Goal: Information Seeking & Learning: Learn about a topic

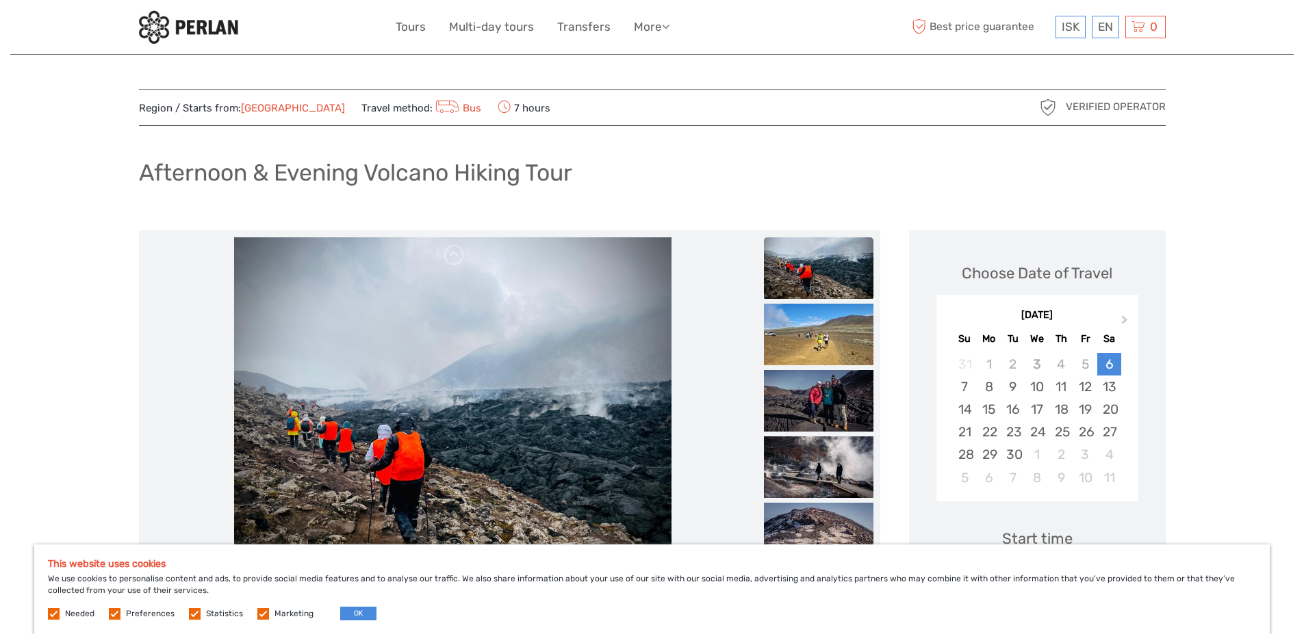
click at [827, 248] on img at bounding box center [818, 268] width 109 height 62
click at [815, 346] on img at bounding box center [818, 335] width 109 height 62
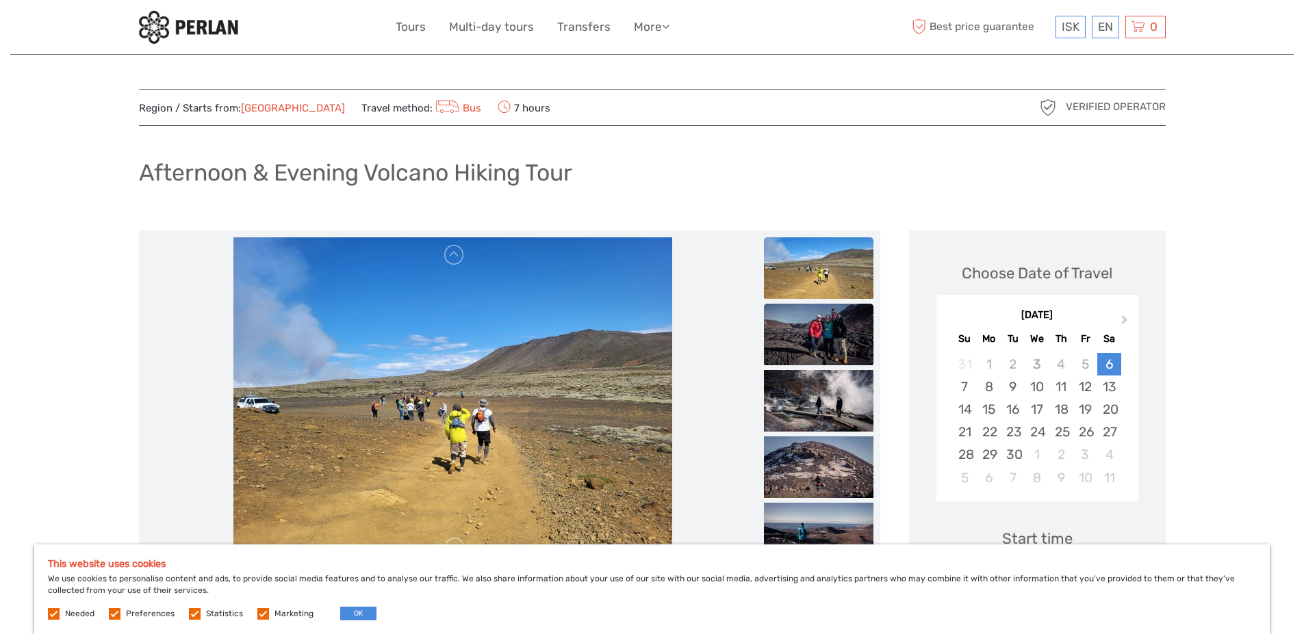
click at [813, 341] on img at bounding box center [818, 335] width 109 height 62
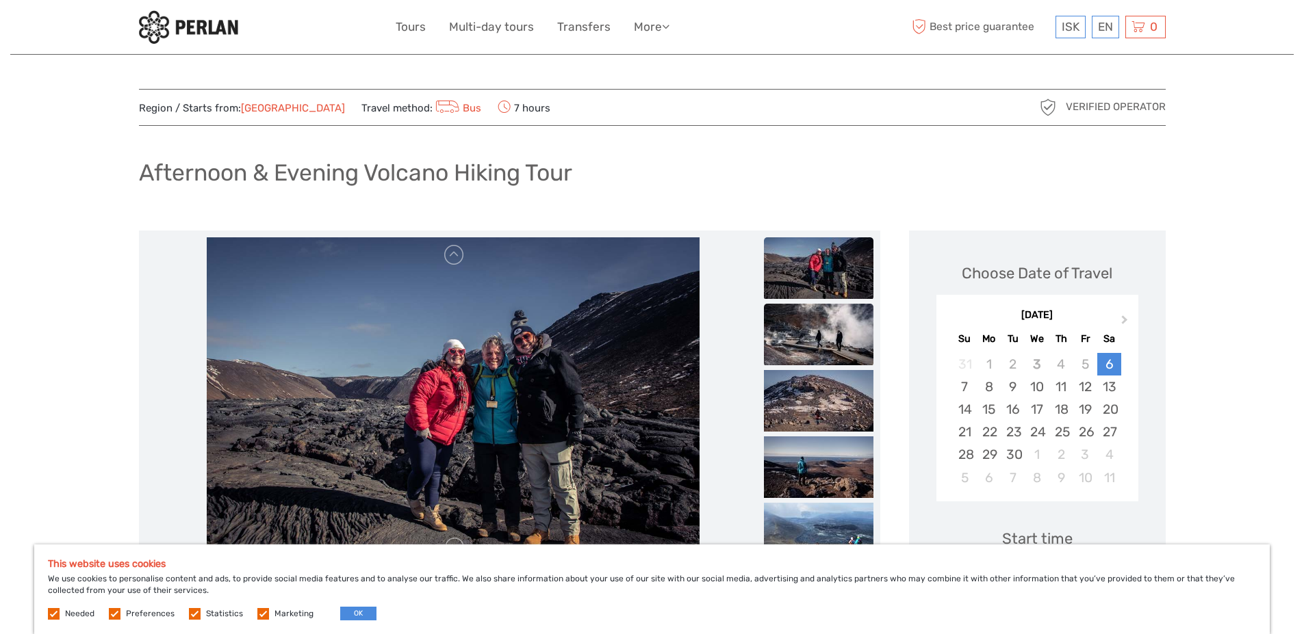
click at [817, 332] on img at bounding box center [818, 335] width 109 height 62
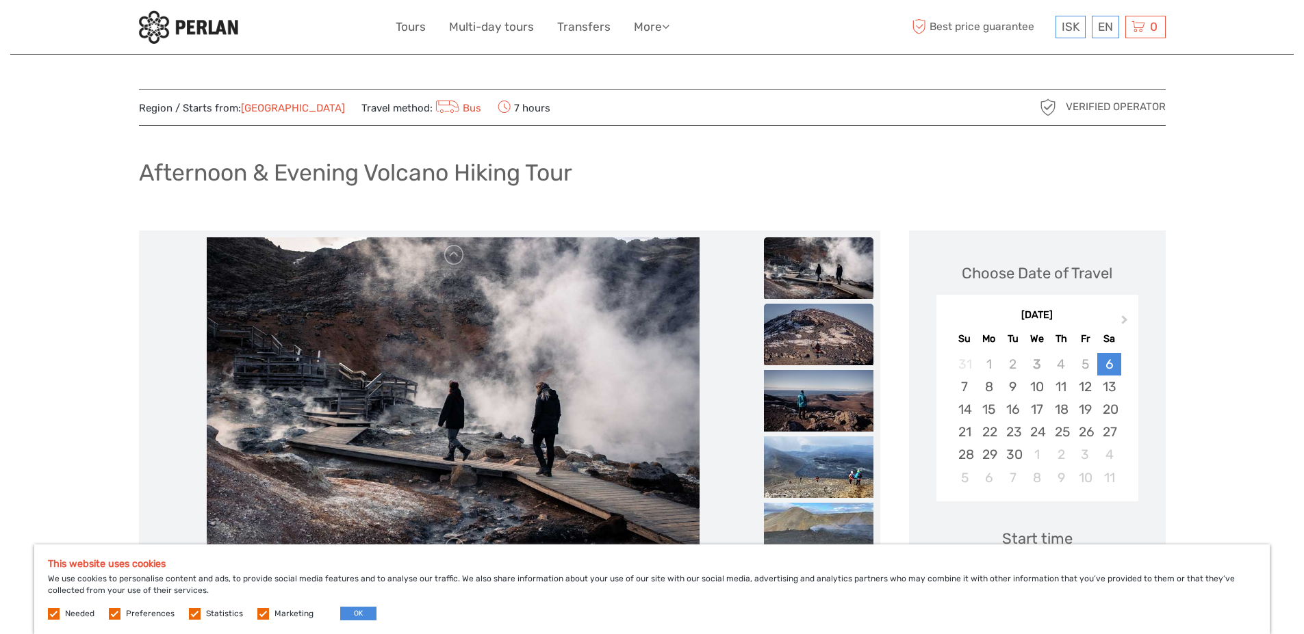
click at [810, 348] on img at bounding box center [818, 335] width 109 height 62
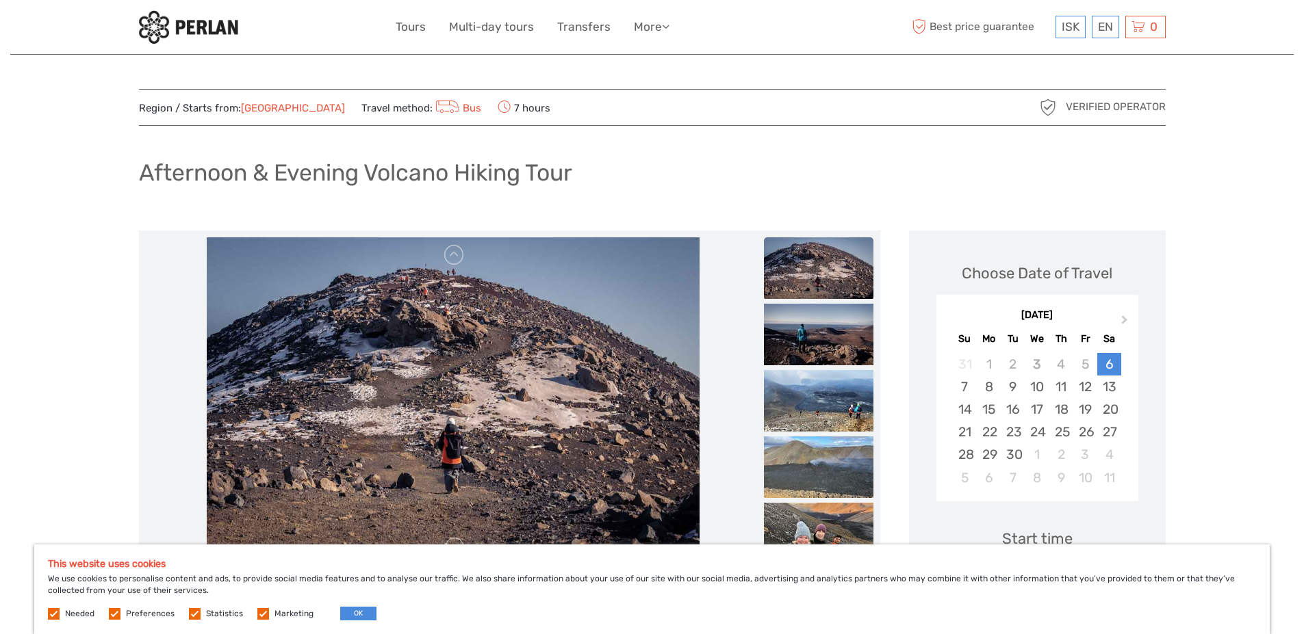
click at [810, 348] on img at bounding box center [818, 335] width 109 height 62
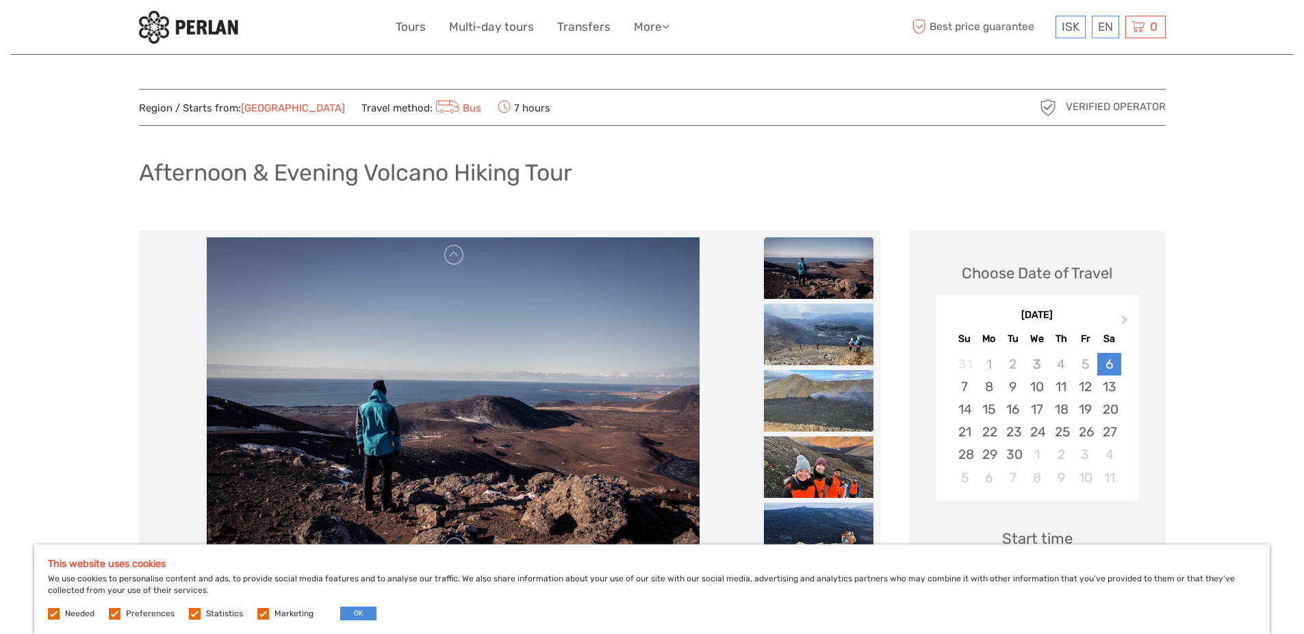
click at [810, 348] on img at bounding box center [818, 335] width 109 height 62
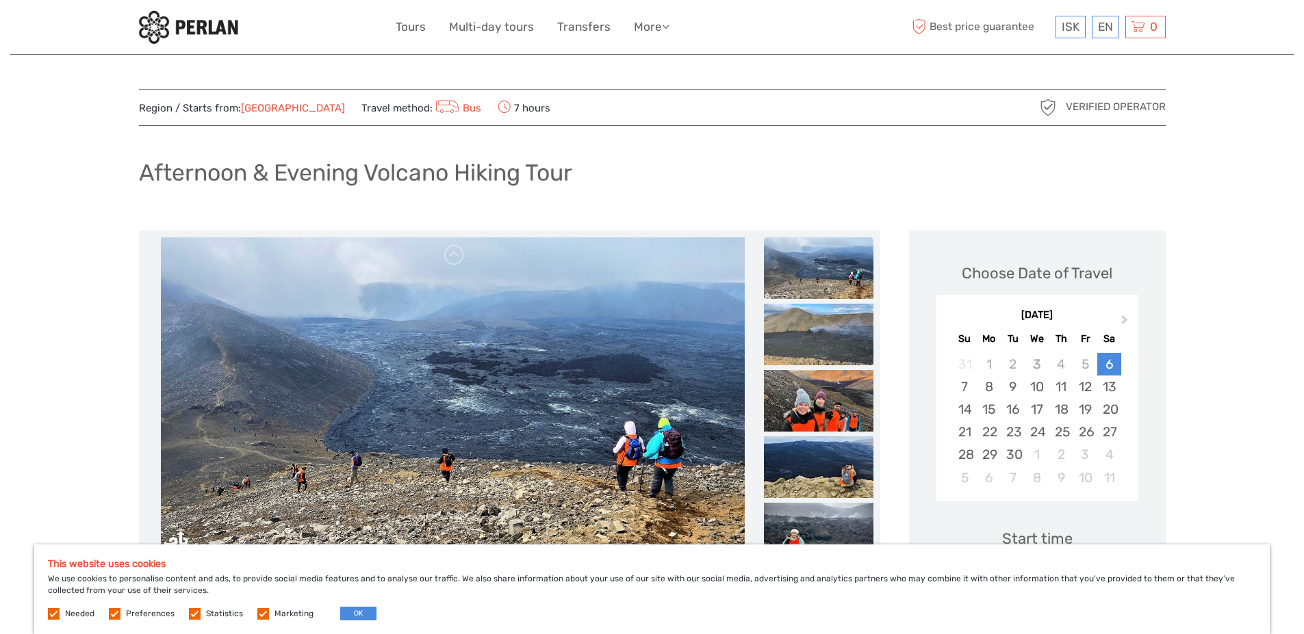
click at [810, 348] on img at bounding box center [818, 335] width 109 height 62
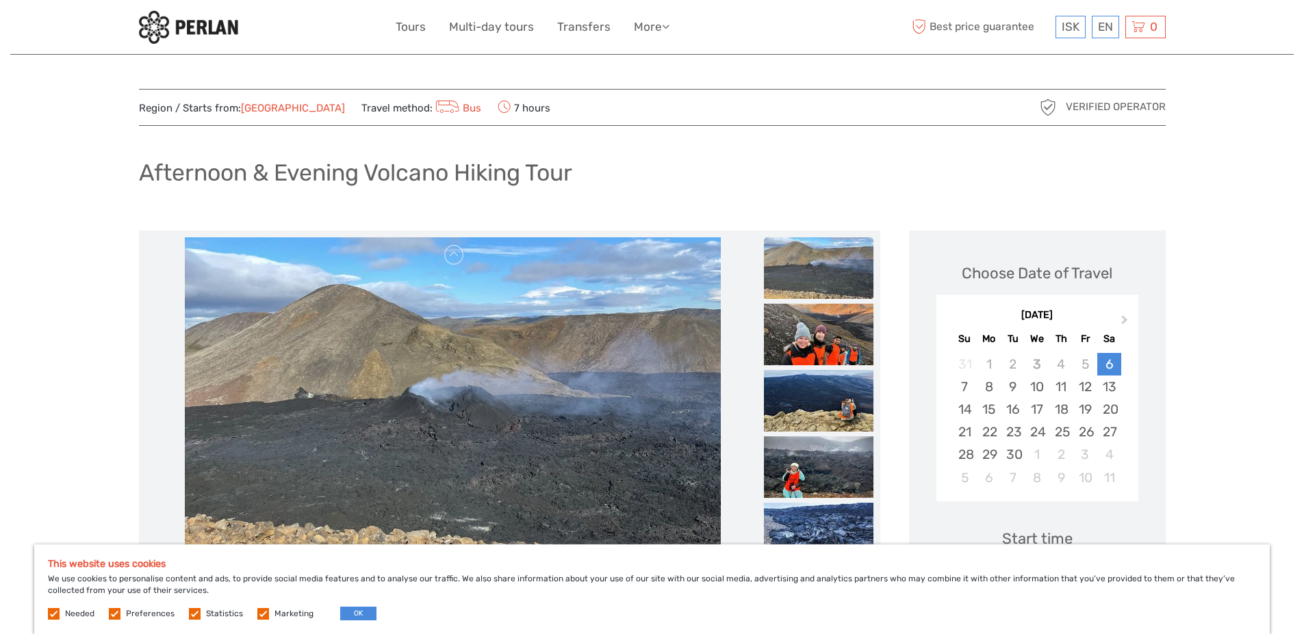
click at [810, 348] on img at bounding box center [818, 335] width 109 height 62
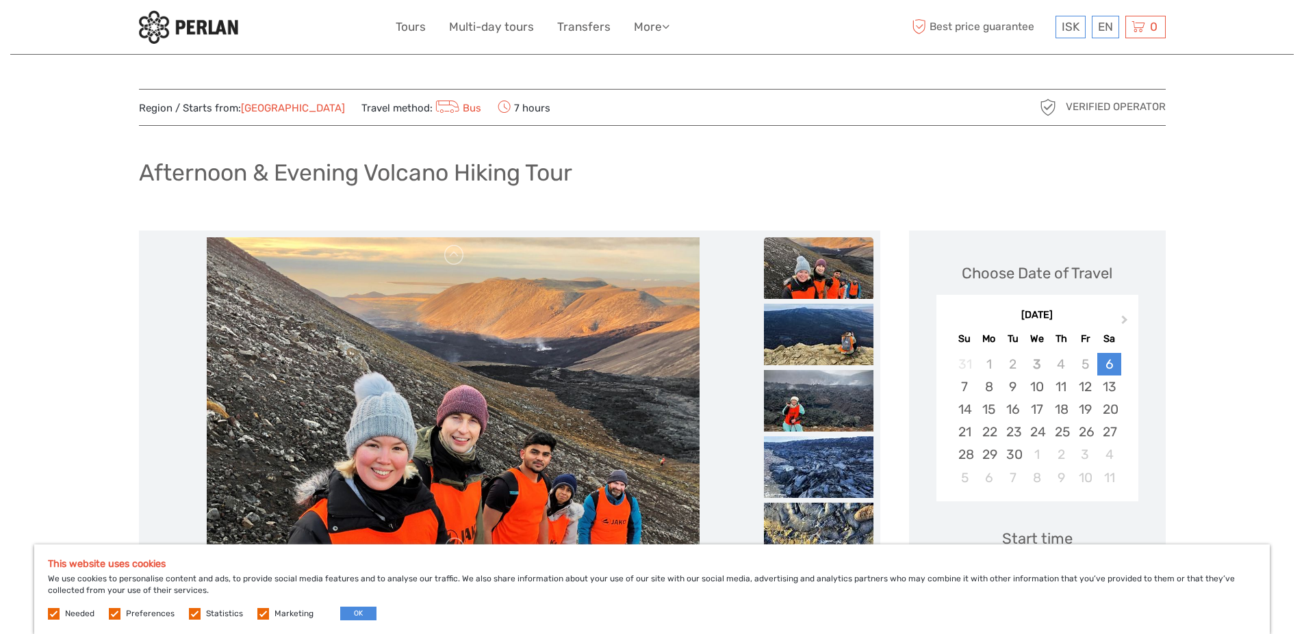
click at [810, 348] on img at bounding box center [818, 335] width 109 height 62
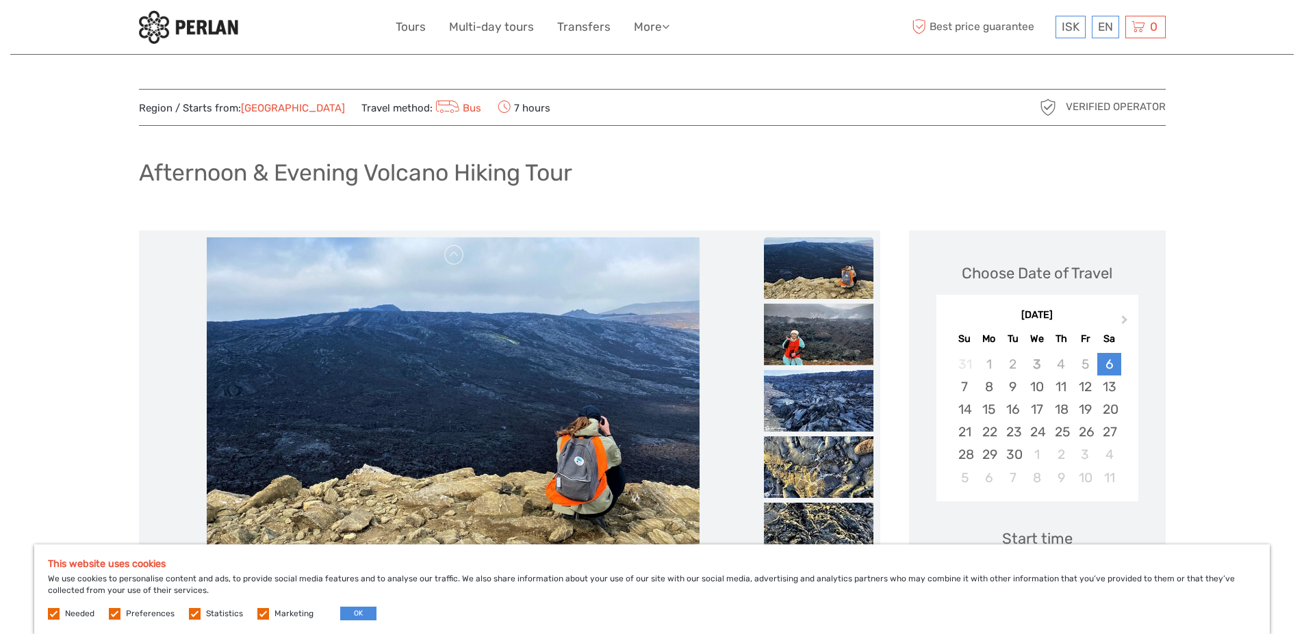
click at [810, 348] on img at bounding box center [818, 335] width 109 height 62
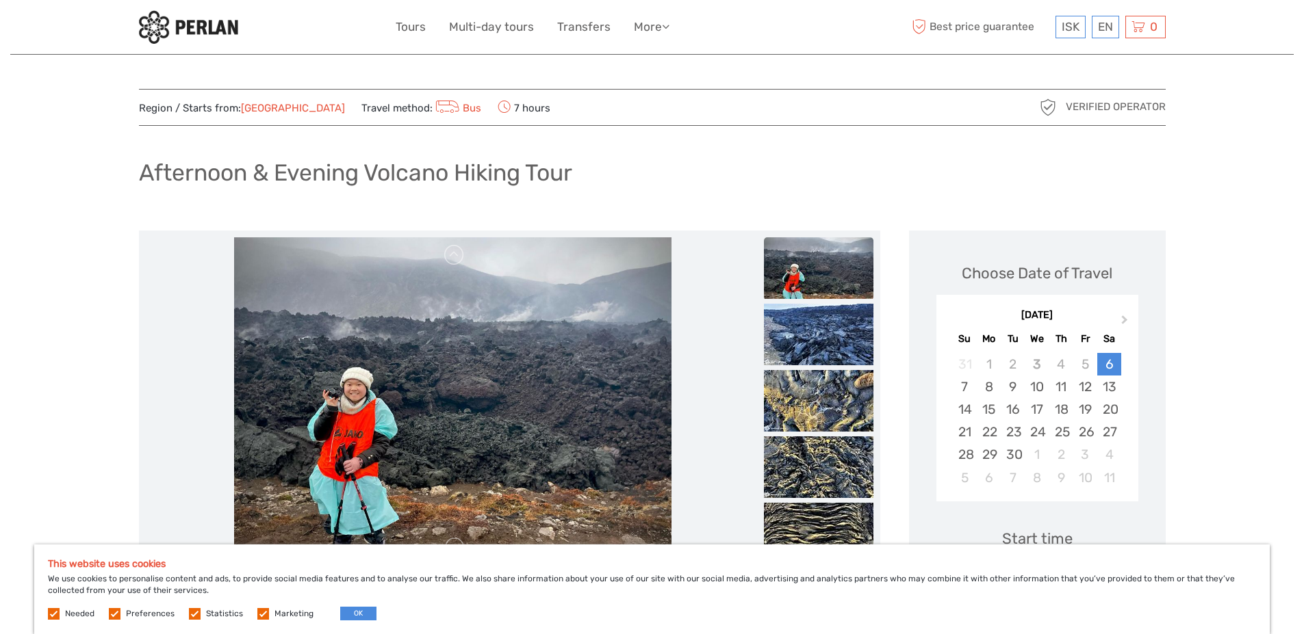
click at [810, 348] on img at bounding box center [818, 335] width 109 height 62
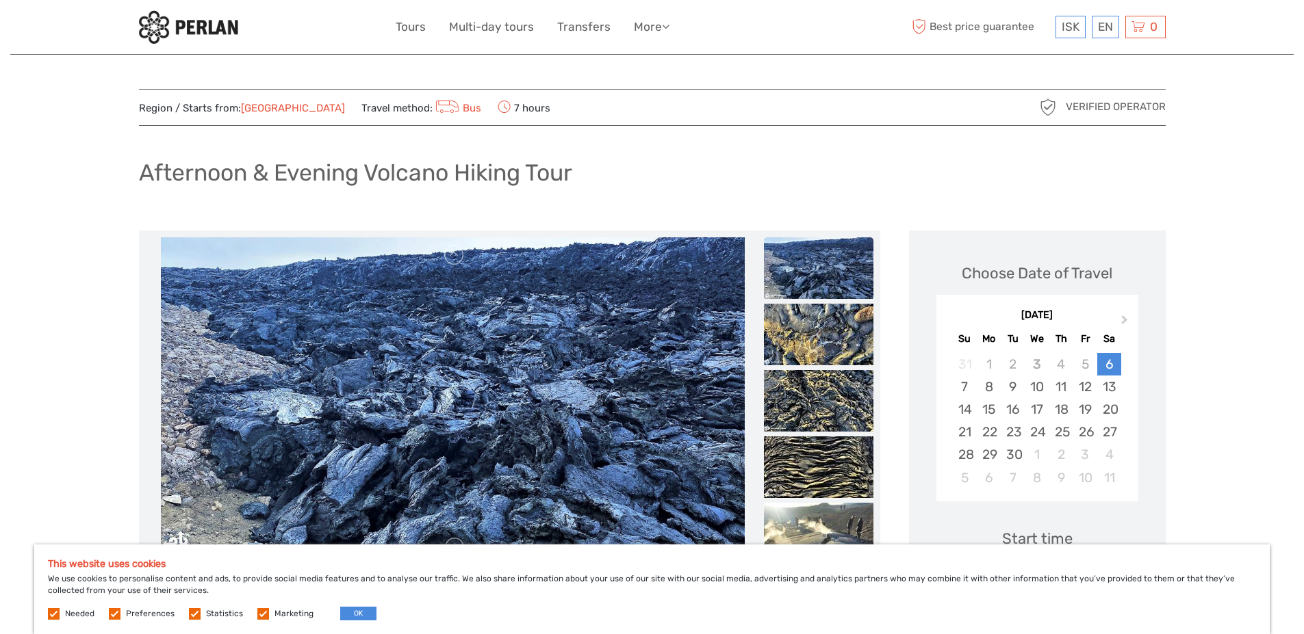
click at [810, 348] on img at bounding box center [818, 335] width 109 height 62
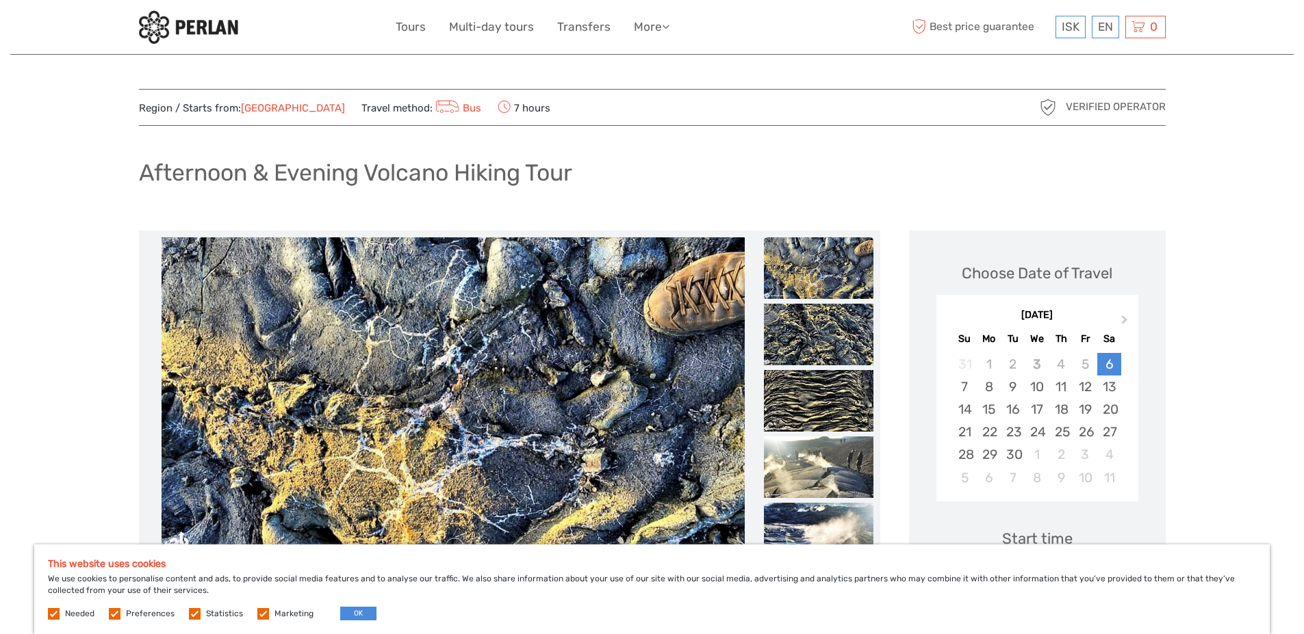
click at [810, 348] on img at bounding box center [818, 335] width 109 height 62
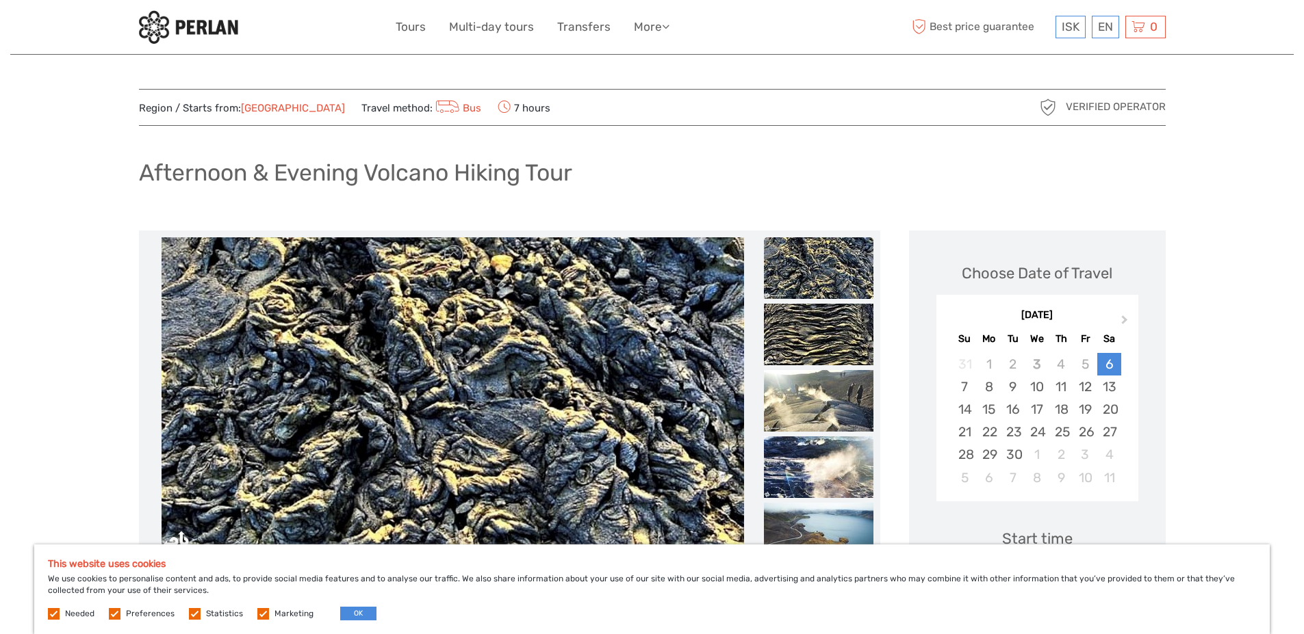
click at [810, 348] on img at bounding box center [818, 335] width 109 height 62
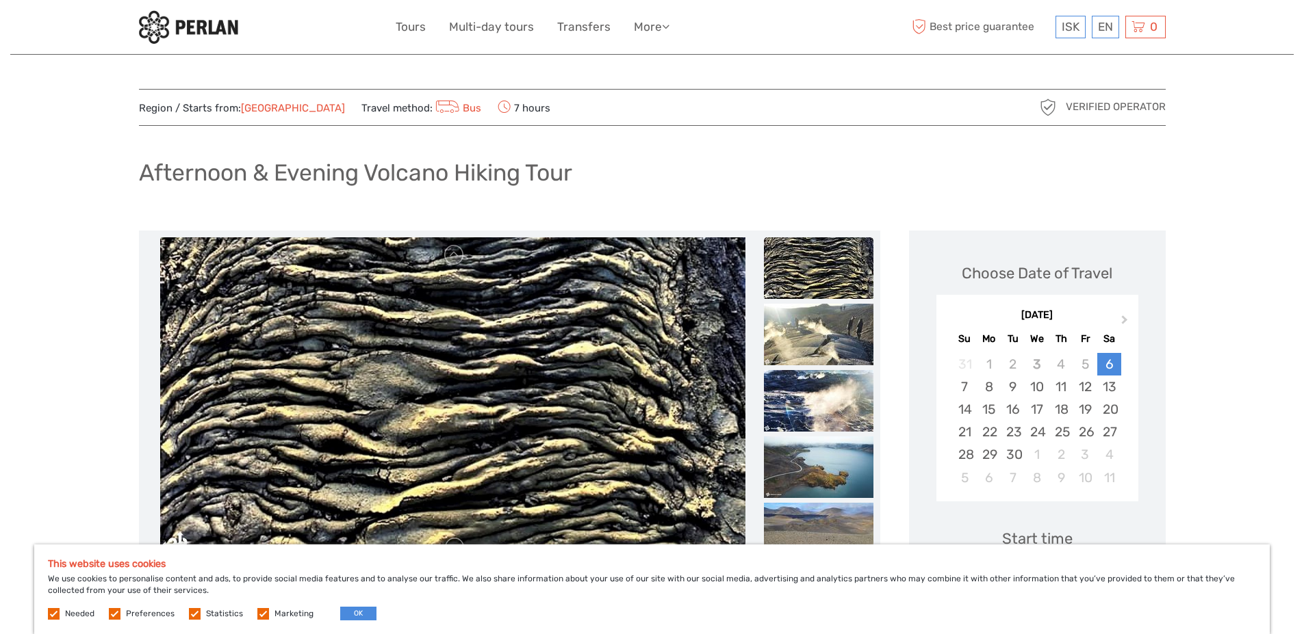
click at [810, 348] on img at bounding box center [818, 335] width 109 height 62
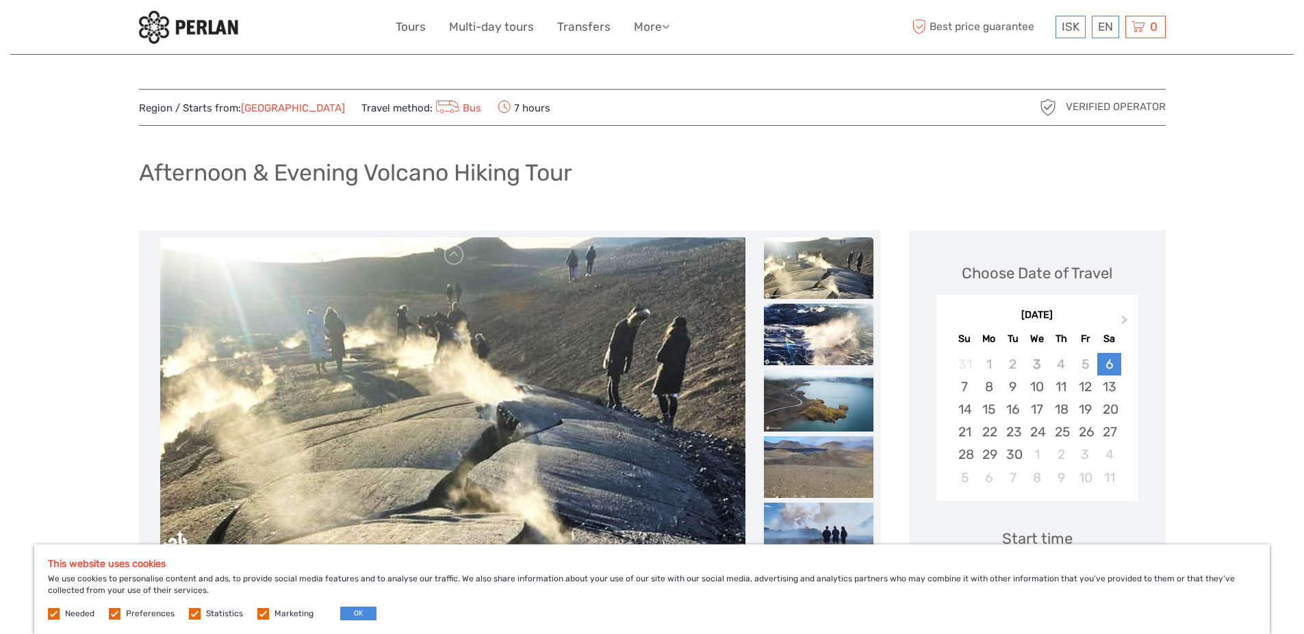
click at [810, 348] on img at bounding box center [818, 335] width 109 height 62
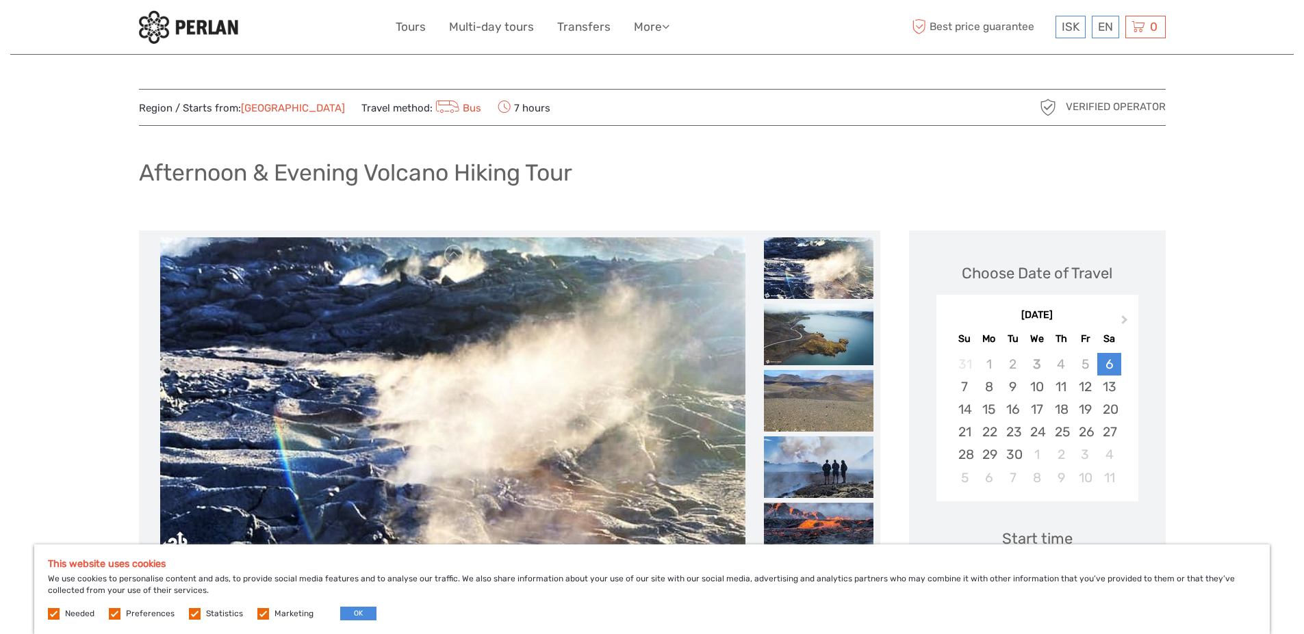
click at [810, 348] on img at bounding box center [818, 335] width 109 height 62
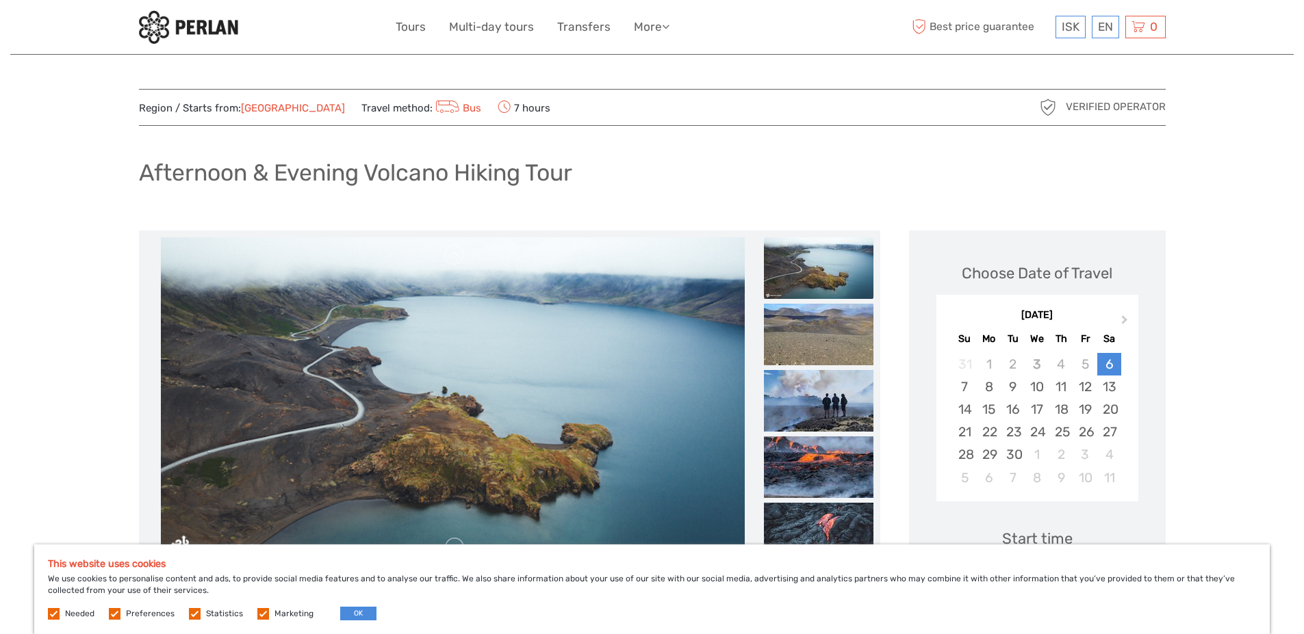
click at [810, 348] on img at bounding box center [818, 335] width 109 height 62
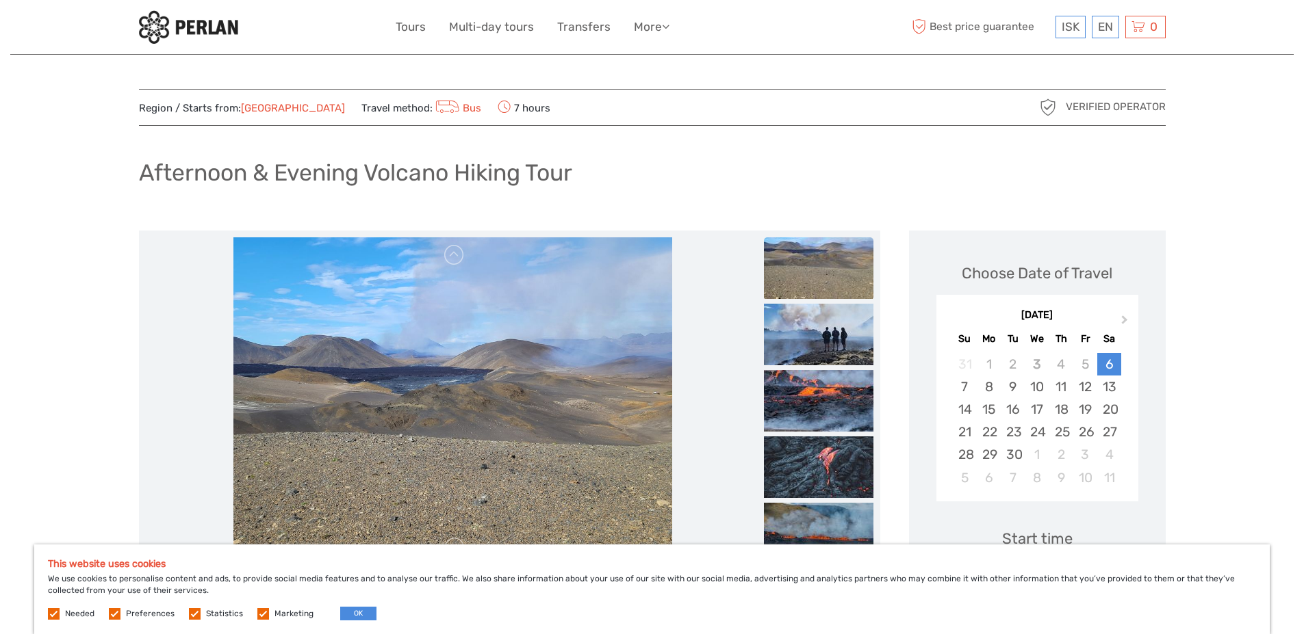
click at [810, 348] on img at bounding box center [818, 335] width 109 height 62
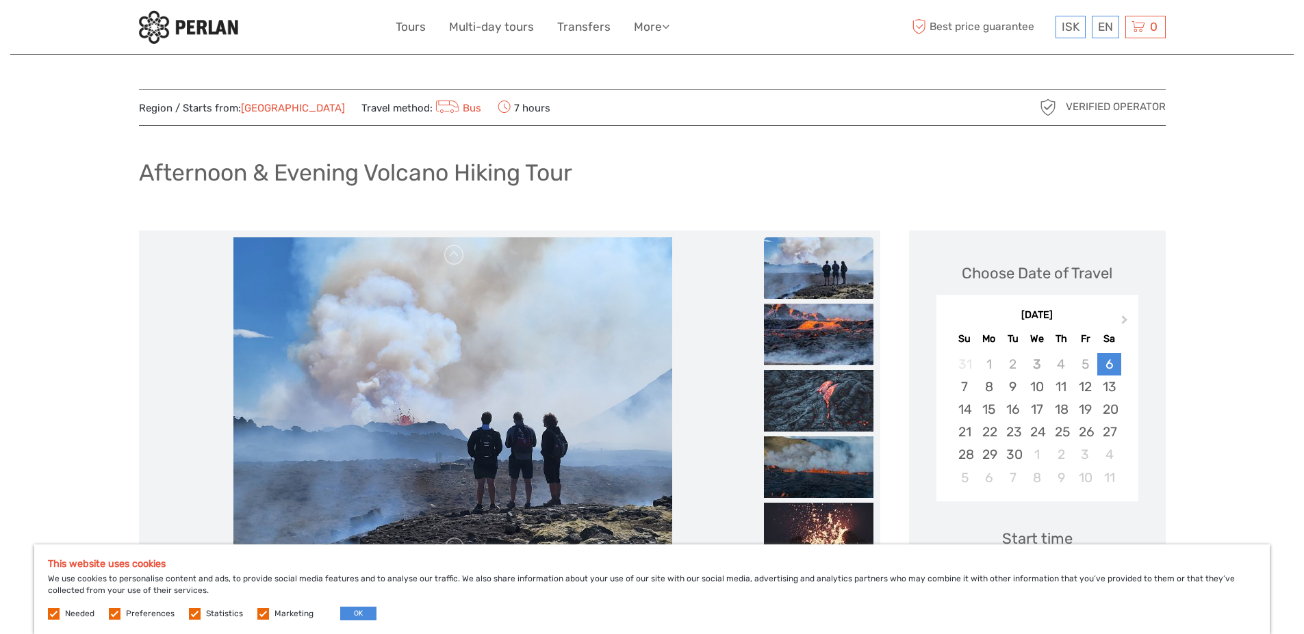
click at [810, 348] on img at bounding box center [818, 335] width 109 height 62
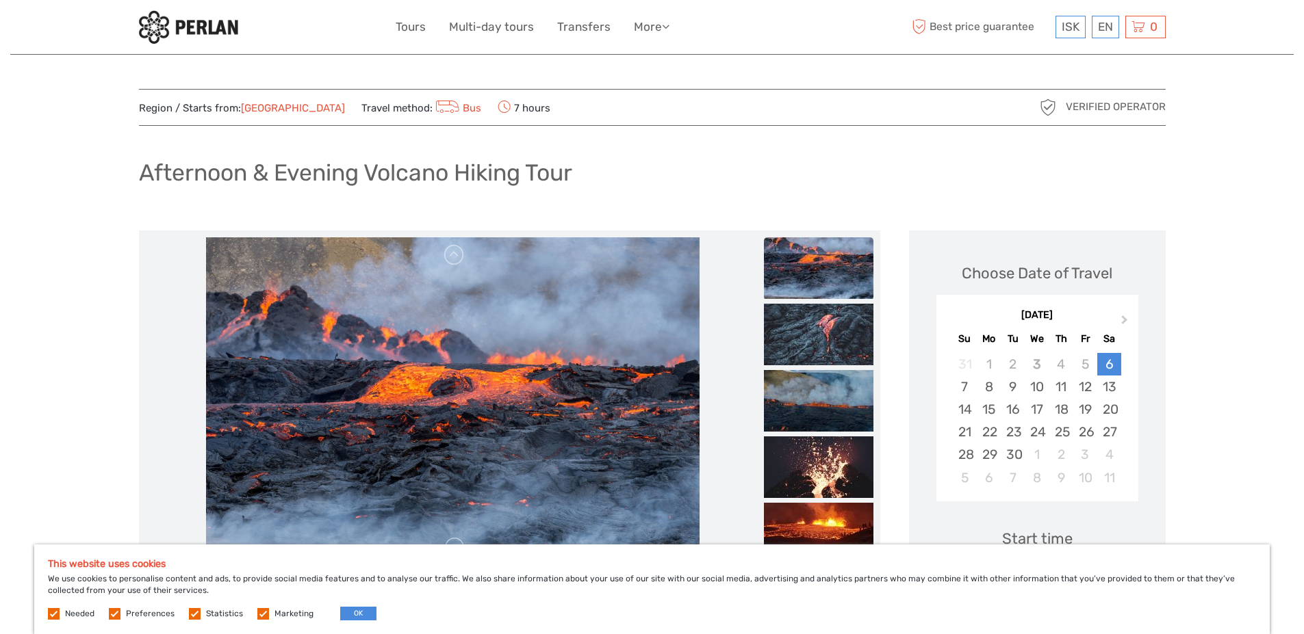
click at [810, 348] on img at bounding box center [818, 335] width 109 height 62
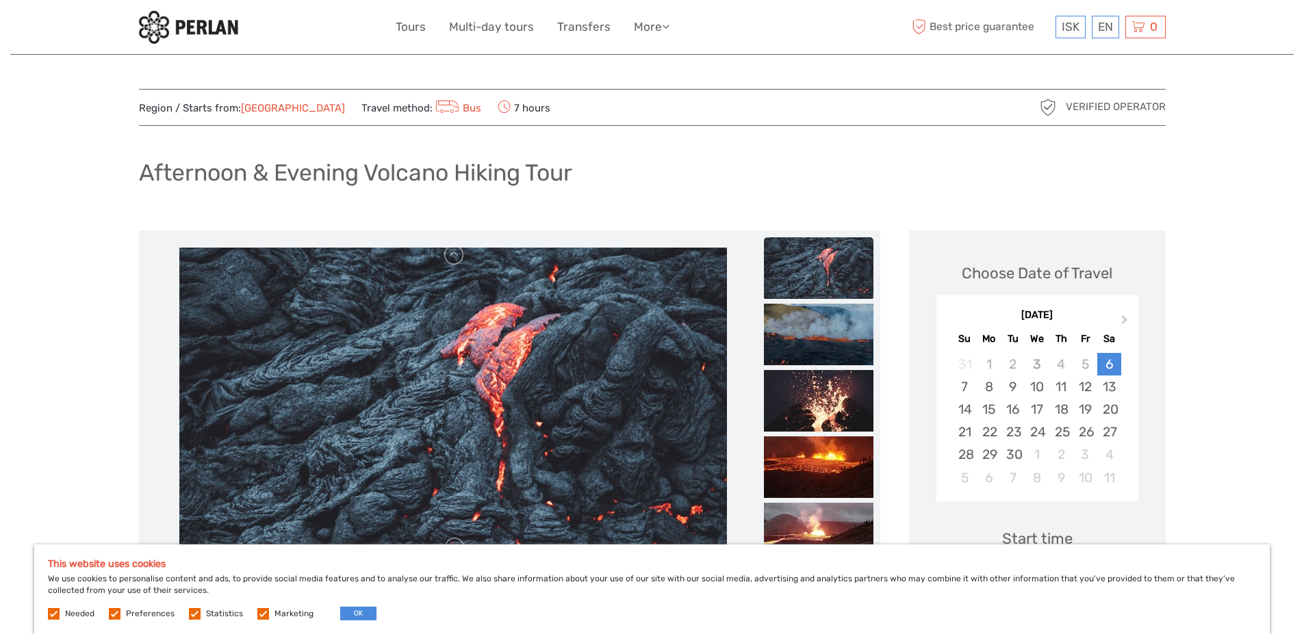
click at [810, 348] on img at bounding box center [818, 335] width 109 height 62
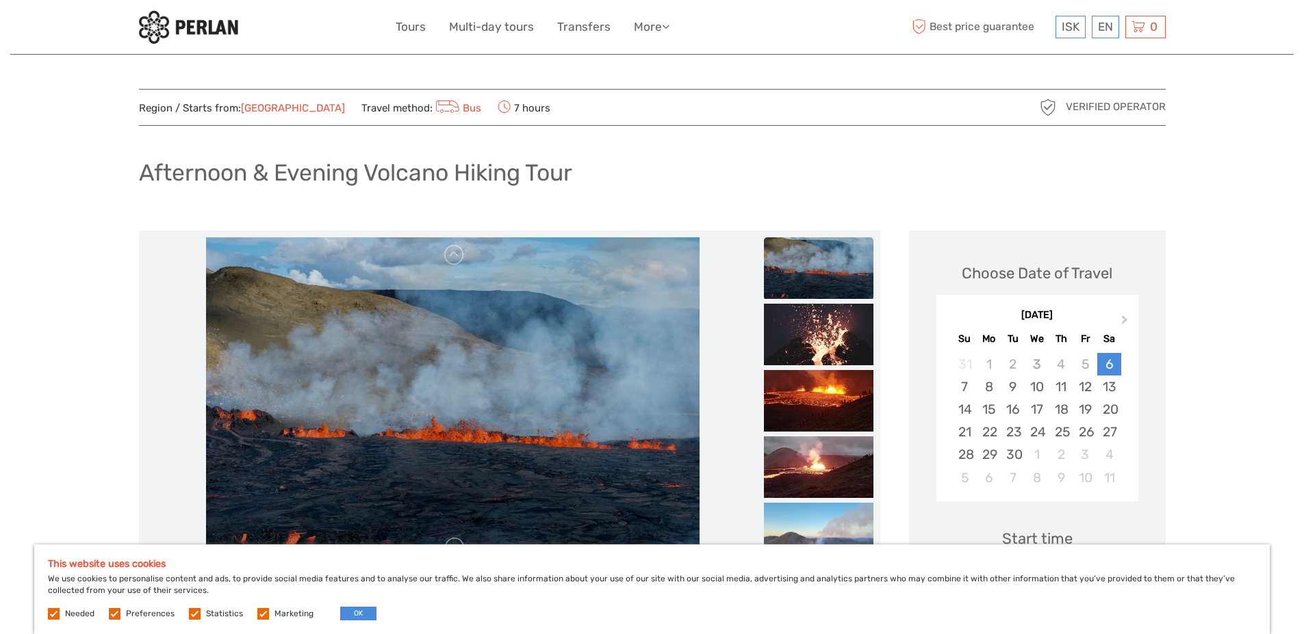
click at [810, 348] on img at bounding box center [818, 335] width 109 height 62
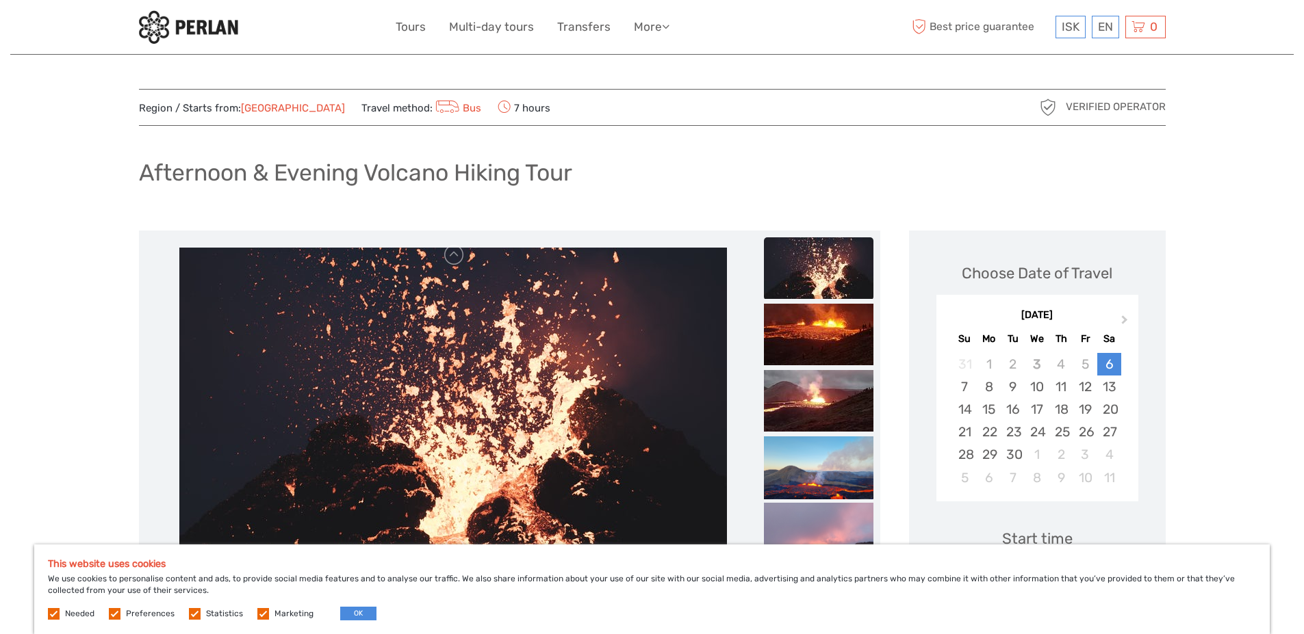
click at [810, 348] on img at bounding box center [818, 335] width 109 height 62
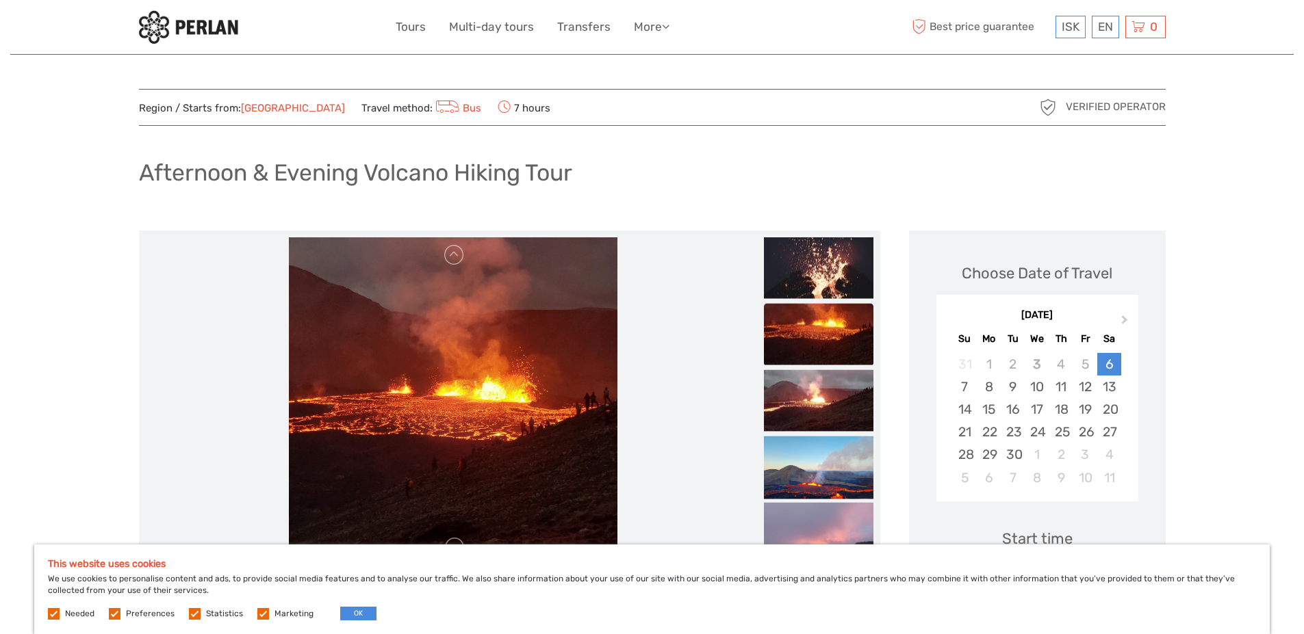
click at [810, 348] on img at bounding box center [818, 334] width 109 height 62
click at [1121, 315] on button "Next Month" at bounding box center [1126, 323] width 22 height 22
click at [1122, 315] on button "Next Month" at bounding box center [1126, 323] width 22 height 22
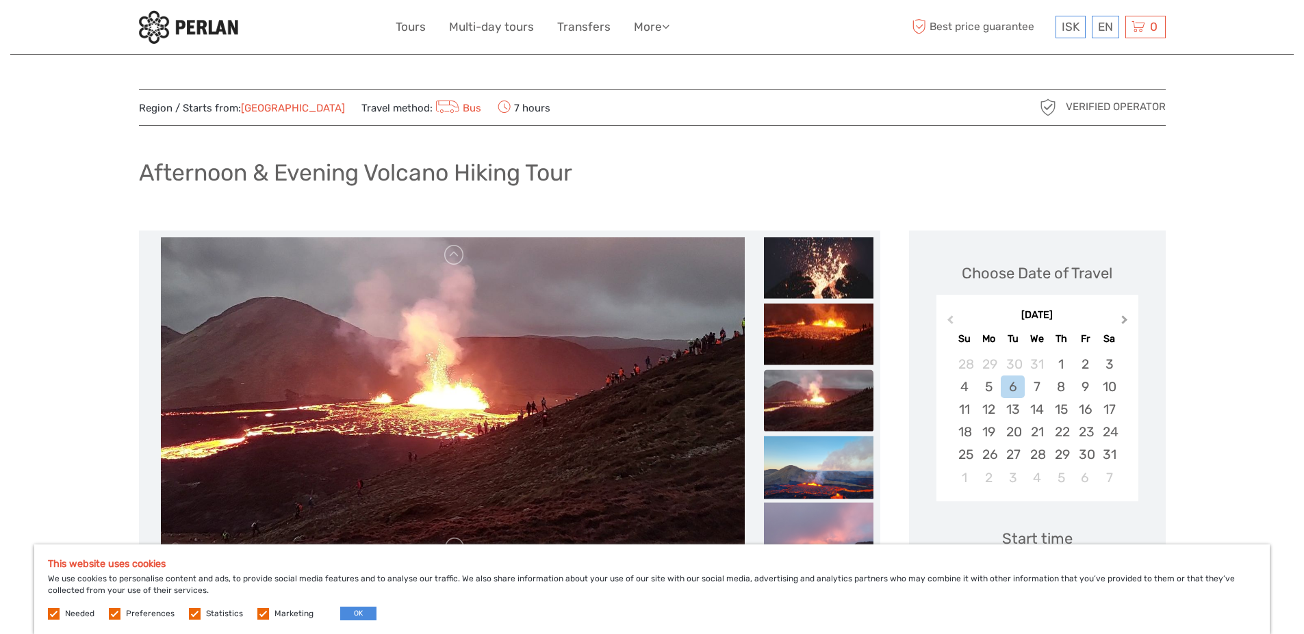
click at [1122, 315] on button "Next Month" at bounding box center [1126, 323] width 22 height 22
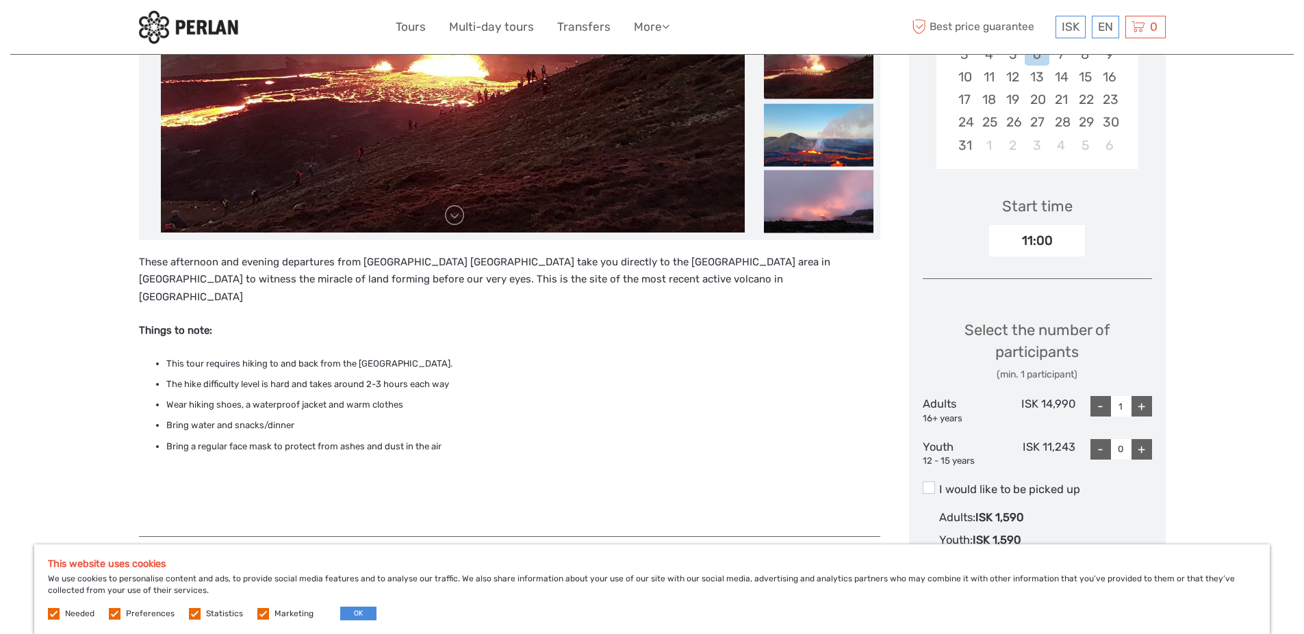
scroll to position [411, 0]
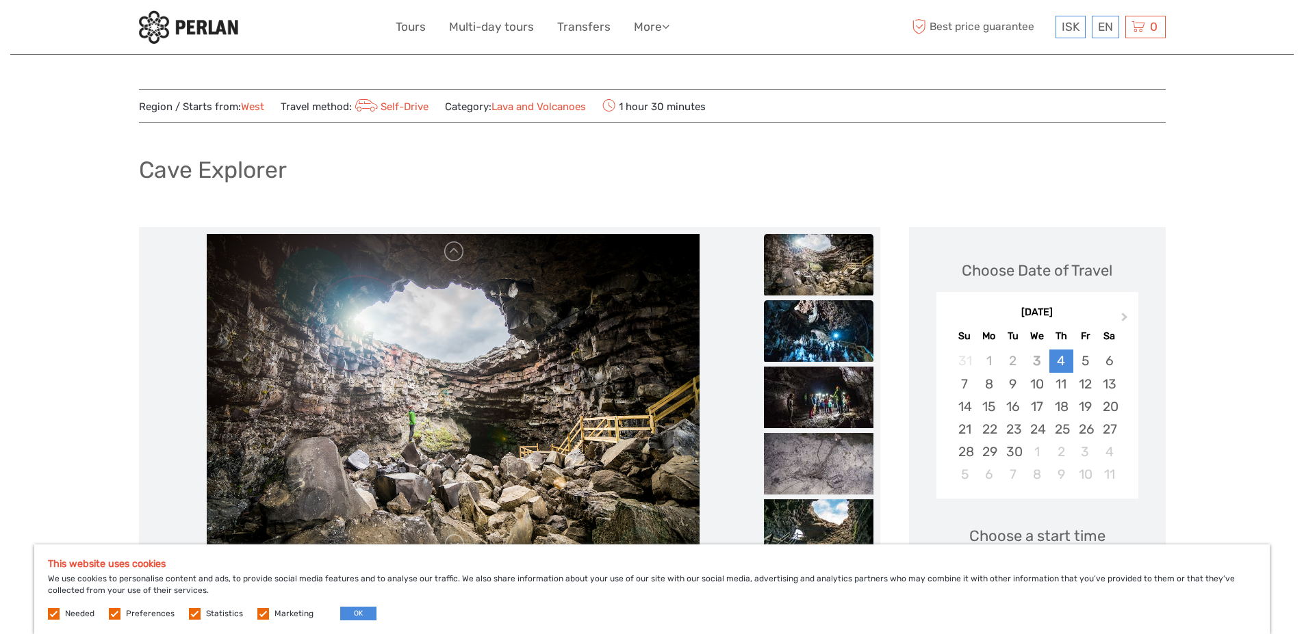
click at [828, 335] on img at bounding box center [818, 331] width 109 height 62
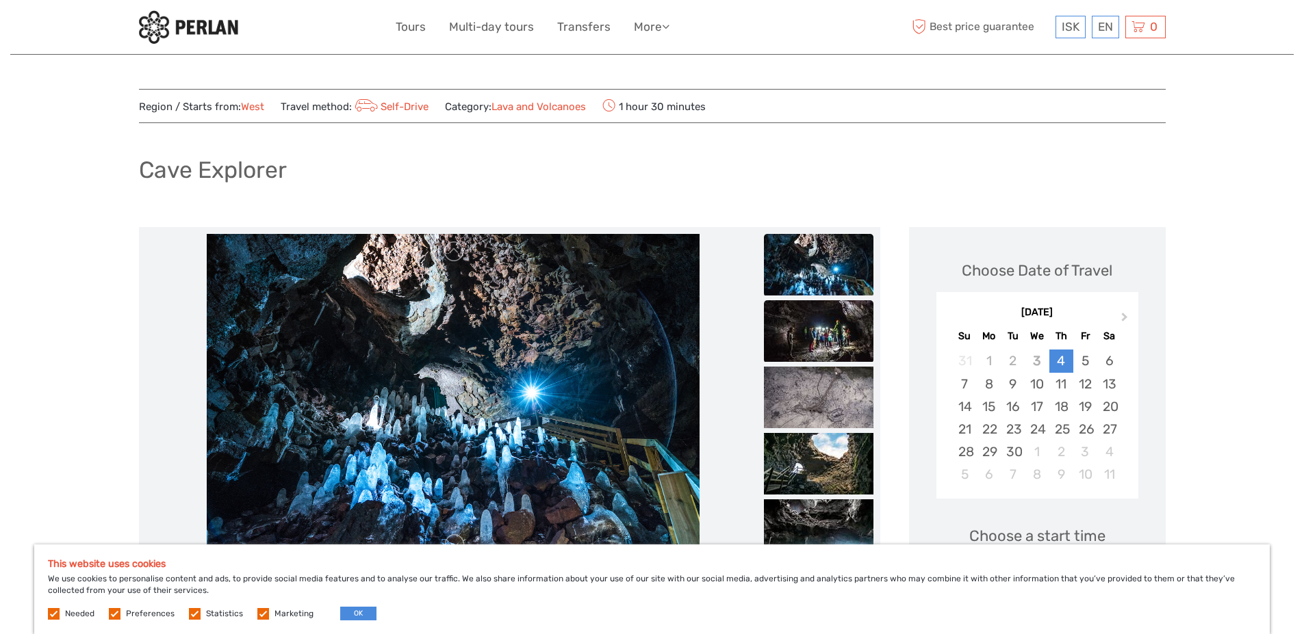
click at [815, 346] on img at bounding box center [818, 331] width 109 height 62
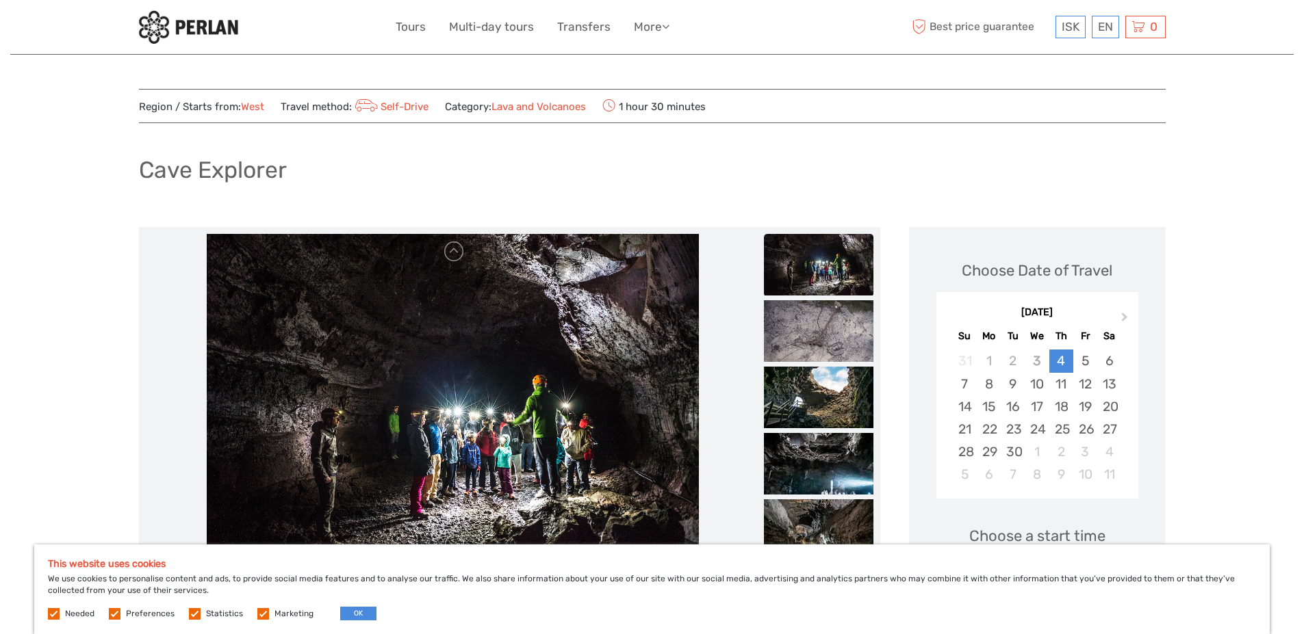
click at [815, 346] on img at bounding box center [818, 331] width 109 height 62
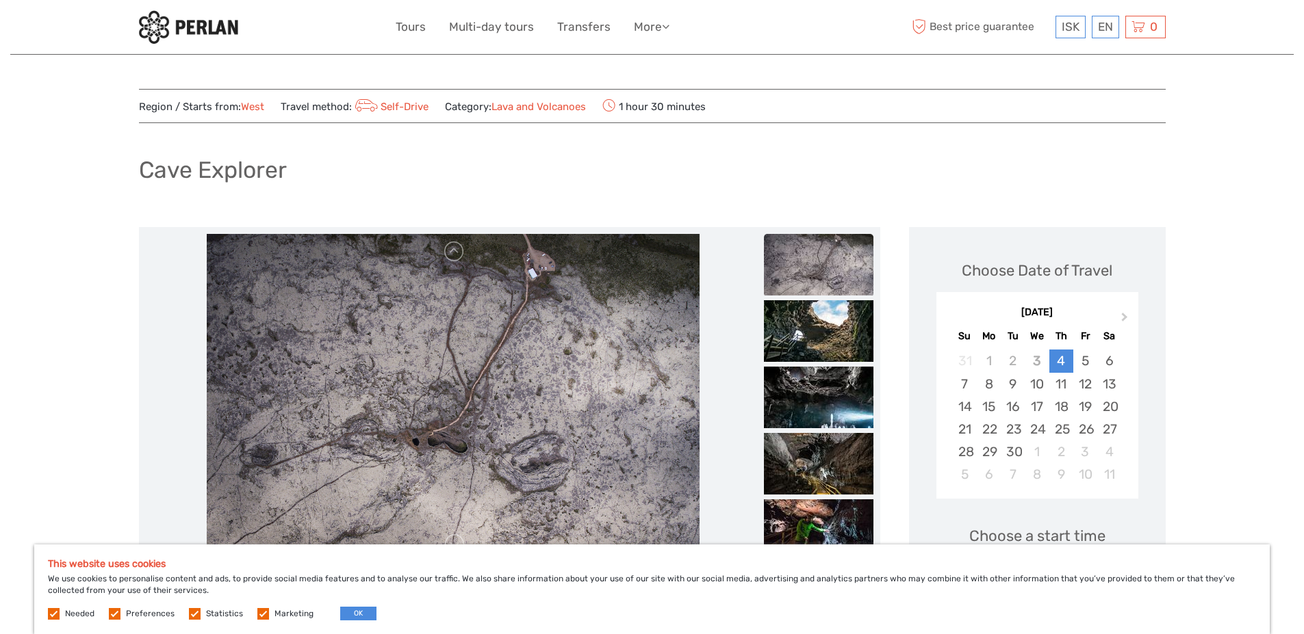
click at [815, 346] on img at bounding box center [818, 331] width 109 height 62
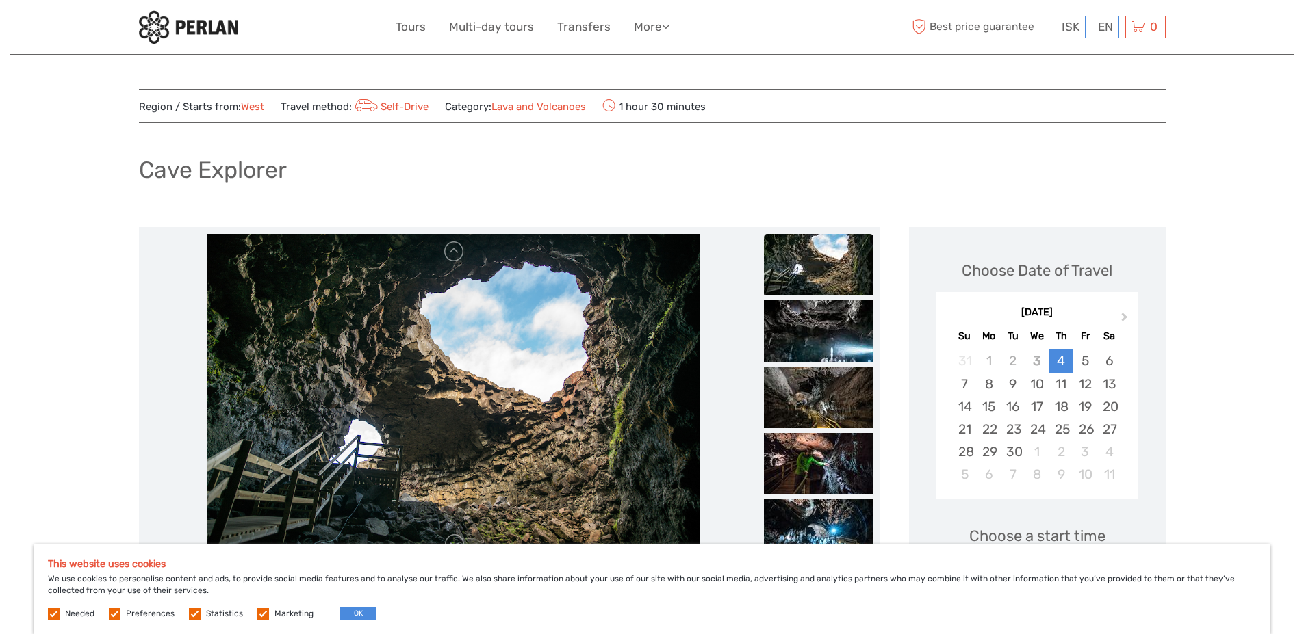
click at [815, 346] on img at bounding box center [818, 331] width 109 height 62
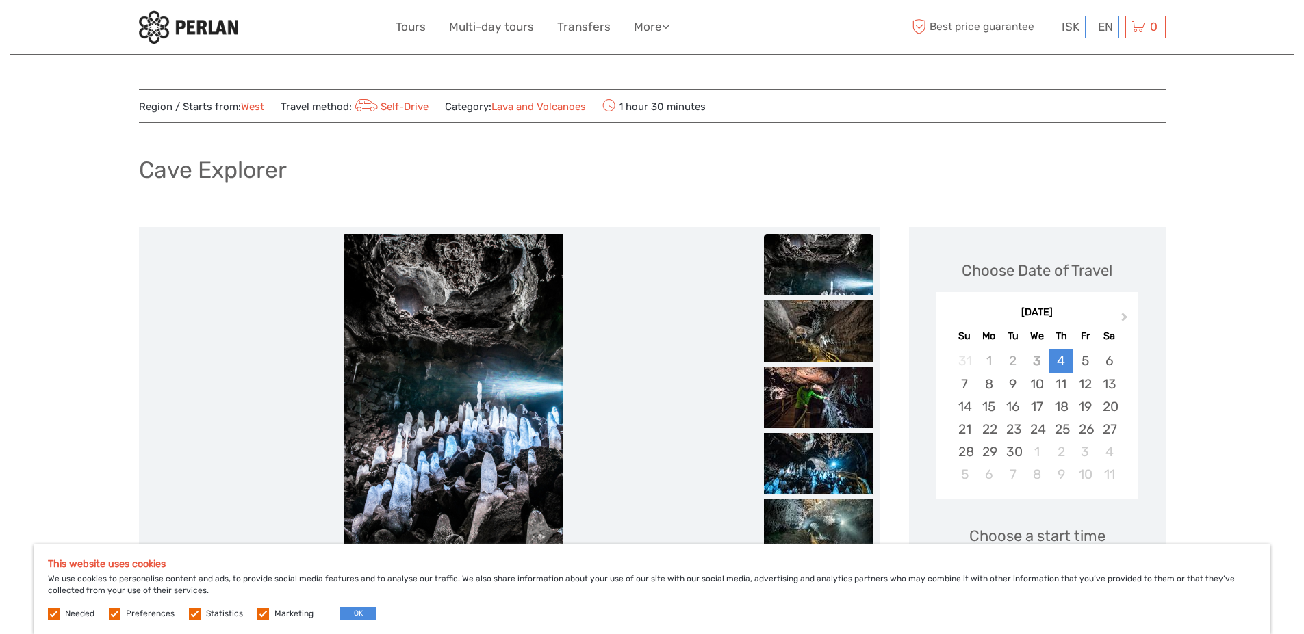
click at [815, 346] on img at bounding box center [818, 331] width 109 height 62
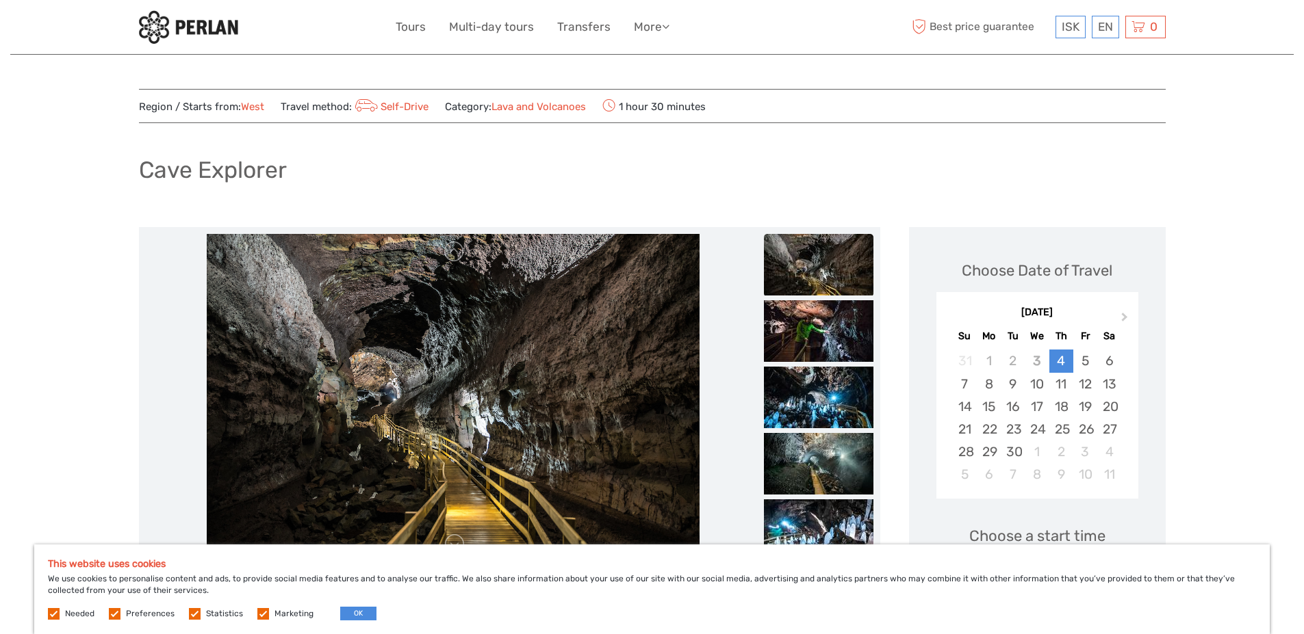
click at [815, 346] on img at bounding box center [818, 331] width 109 height 62
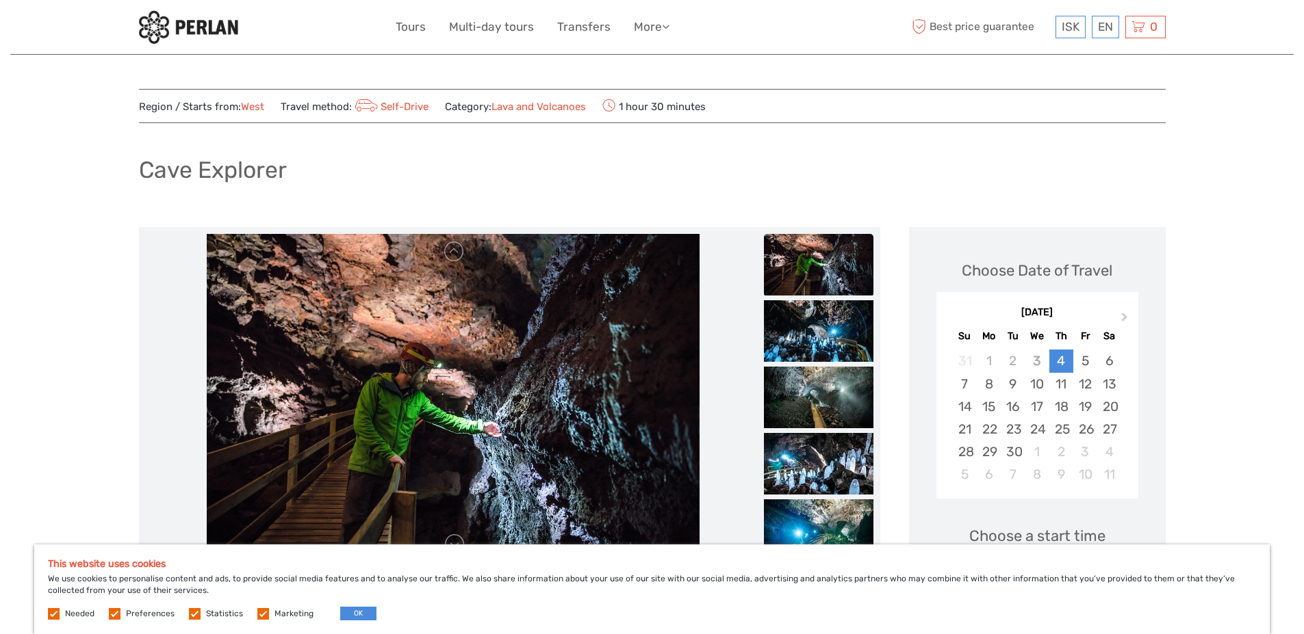
click at [815, 346] on img at bounding box center [818, 331] width 109 height 62
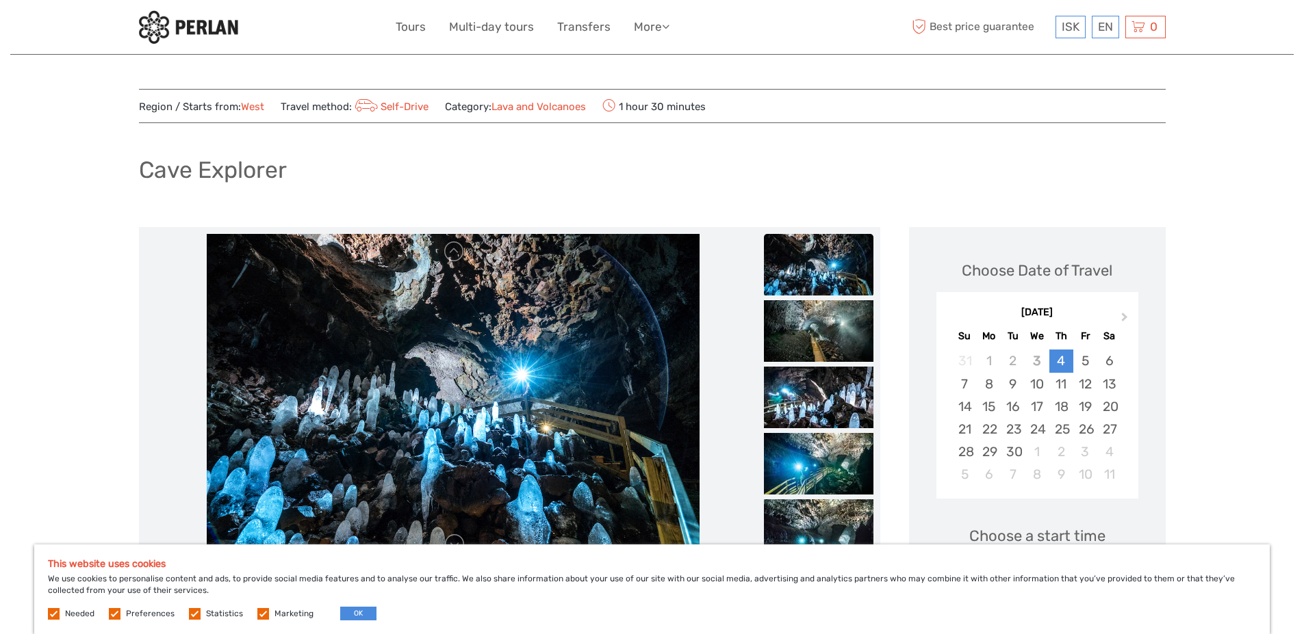
click at [815, 346] on img at bounding box center [818, 331] width 109 height 62
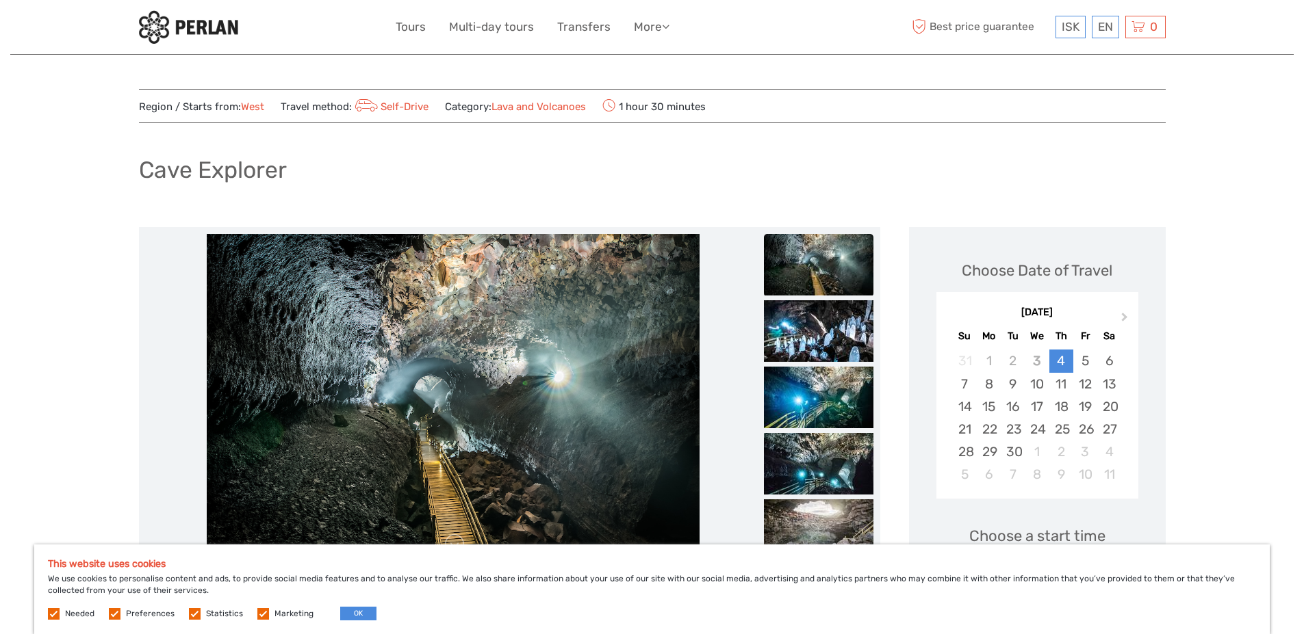
click at [815, 346] on img at bounding box center [818, 331] width 109 height 62
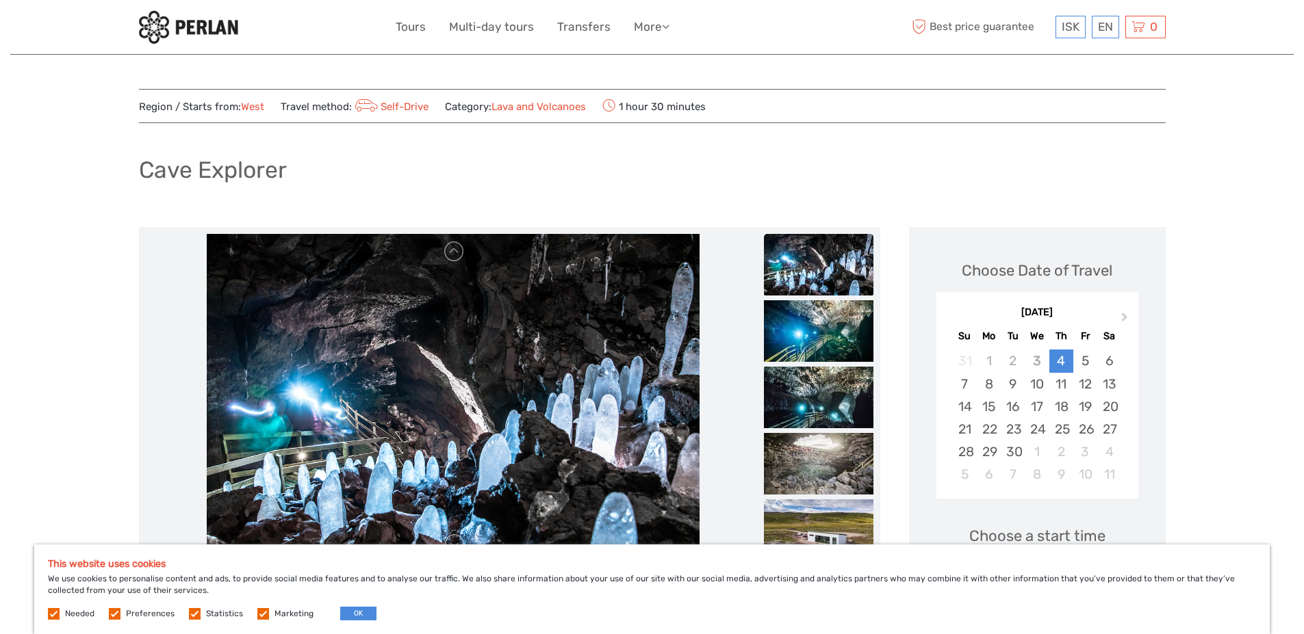
click at [815, 346] on img at bounding box center [818, 331] width 109 height 62
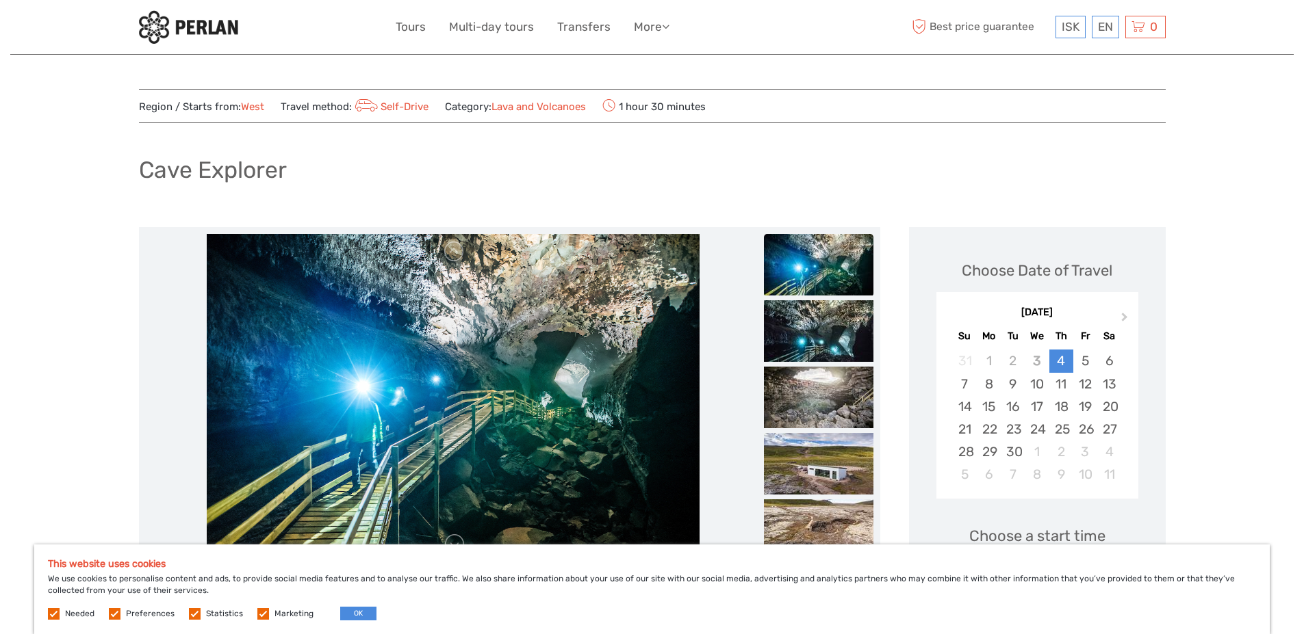
click at [815, 346] on img at bounding box center [818, 331] width 109 height 62
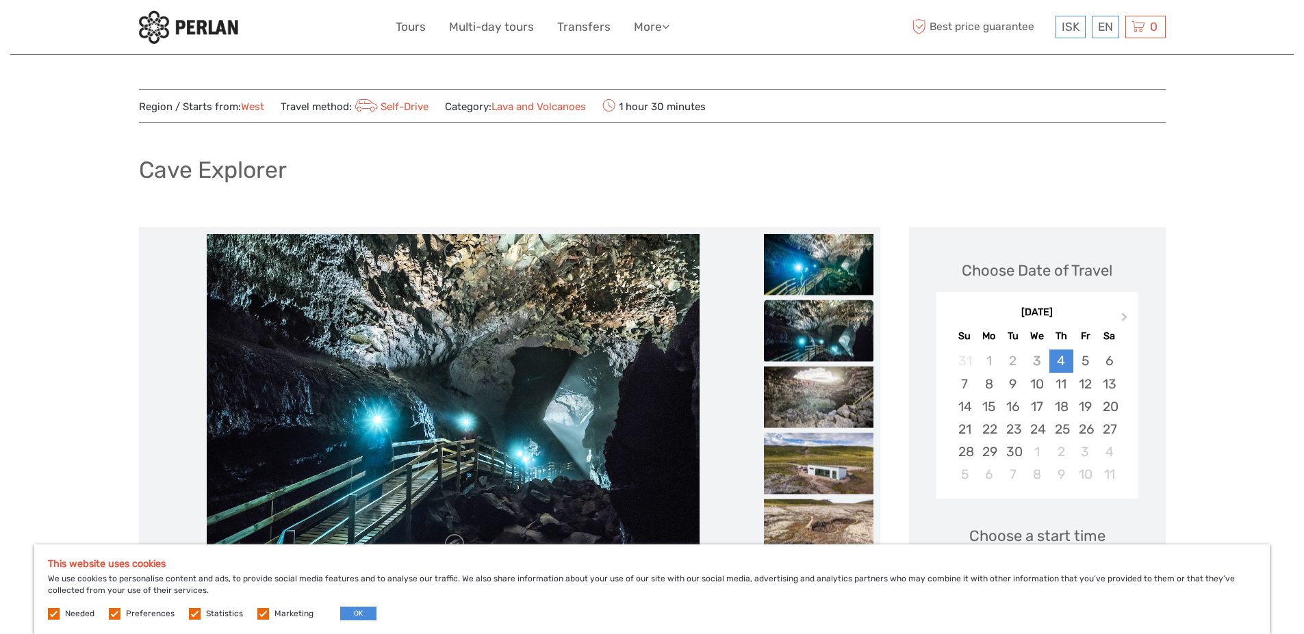
click at [815, 346] on img at bounding box center [818, 331] width 109 height 62
click at [816, 473] on img at bounding box center [818, 464] width 109 height 62
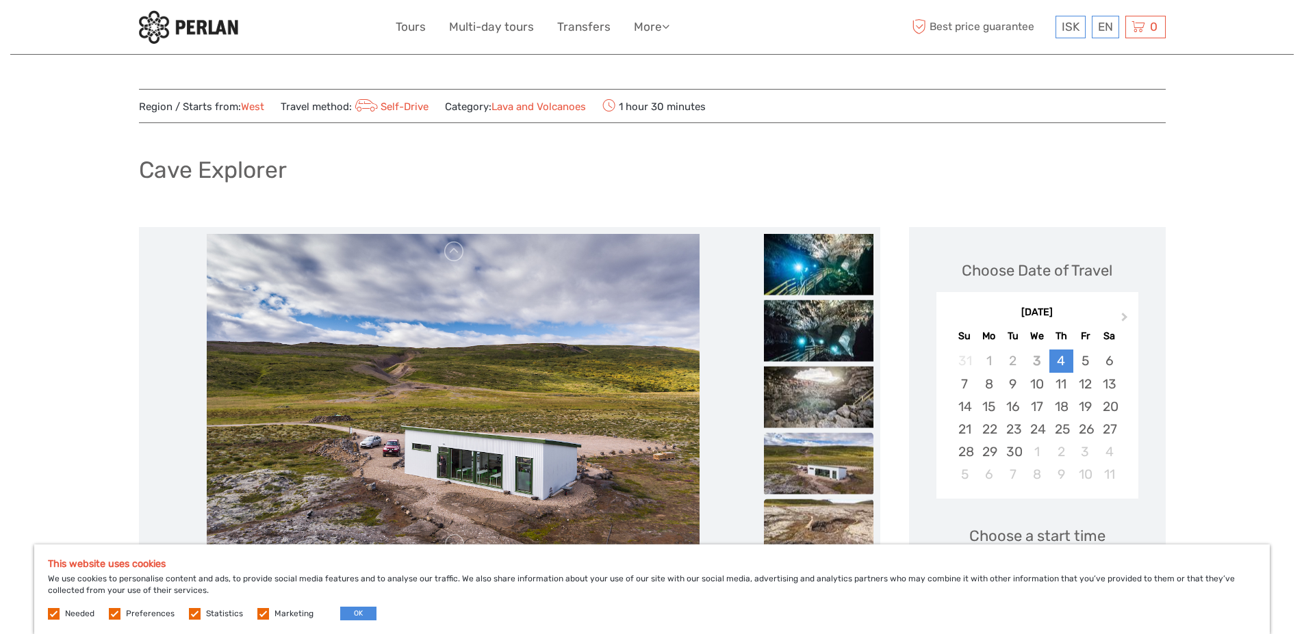
click at [814, 516] on img at bounding box center [818, 531] width 109 height 62
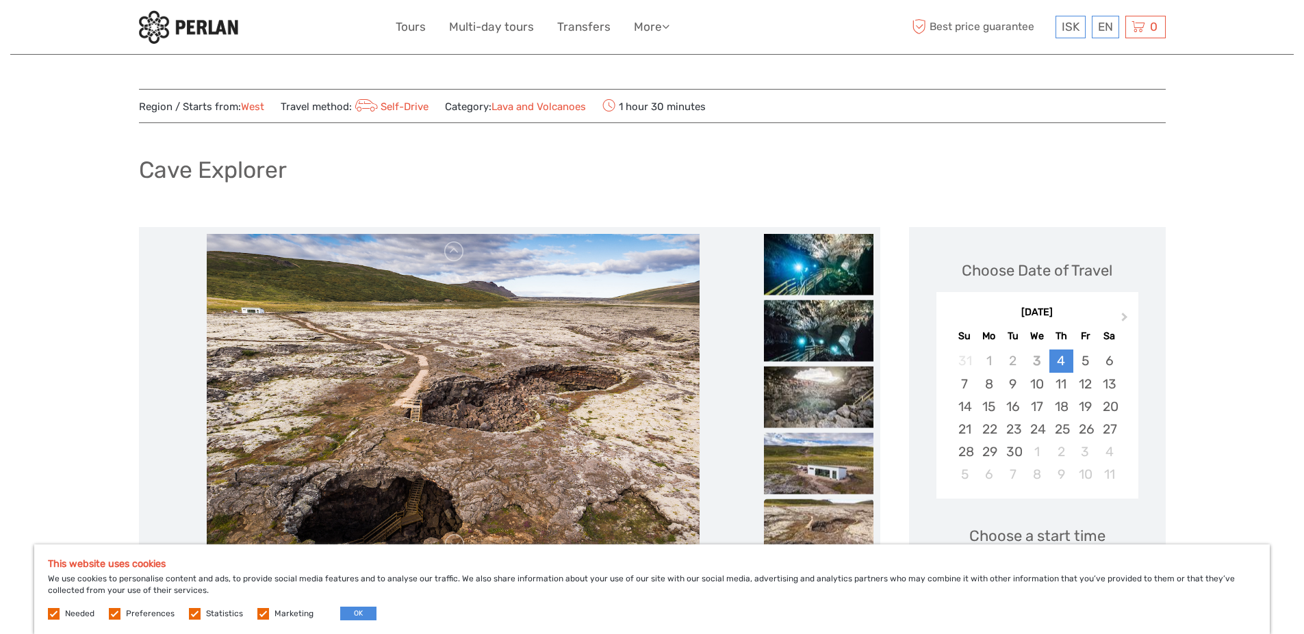
click at [823, 510] on img at bounding box center [818, 531] width 109 height 62
click at [836, 528] on img at bounding box center [818, 531] width 109 height 62
click at [838, 275] on img at bounding box center [818, 265] width 109 height 62
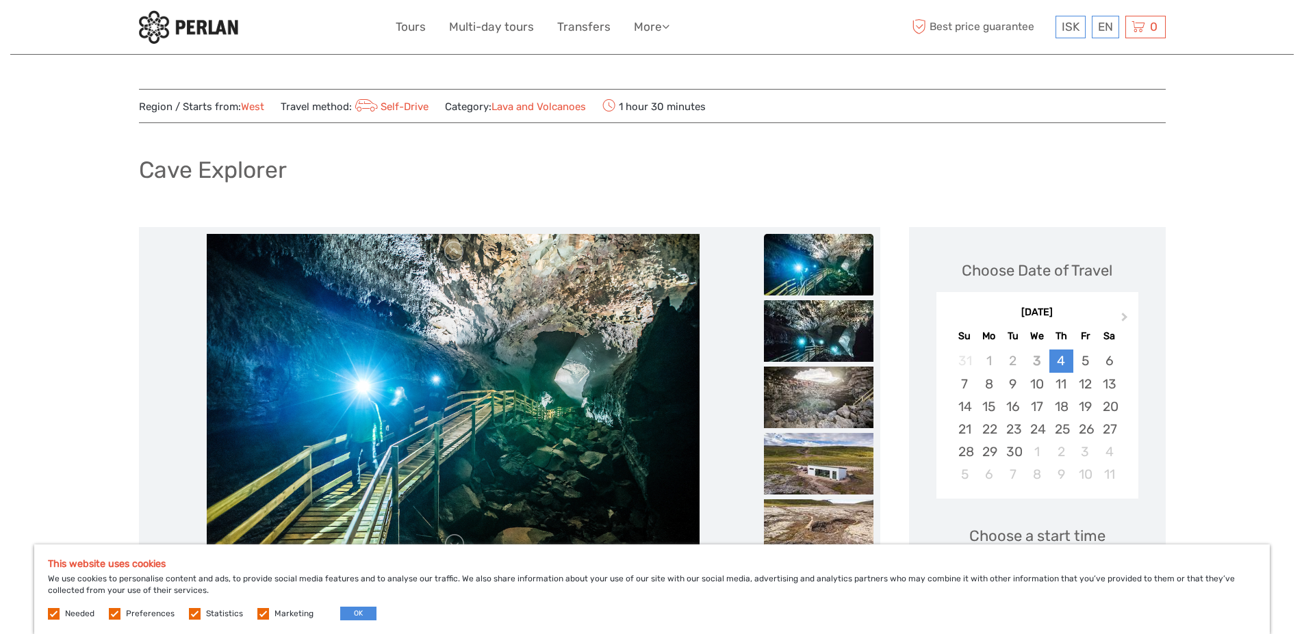
click at [833, 275] on img at bounding box center [818, 265] width 109 height 62
click at [827, 255] on img at bounding box center [818, 265] width 109 height 62
click at [816, 316] on img at bounding box center [818, 331] width 109 height 62
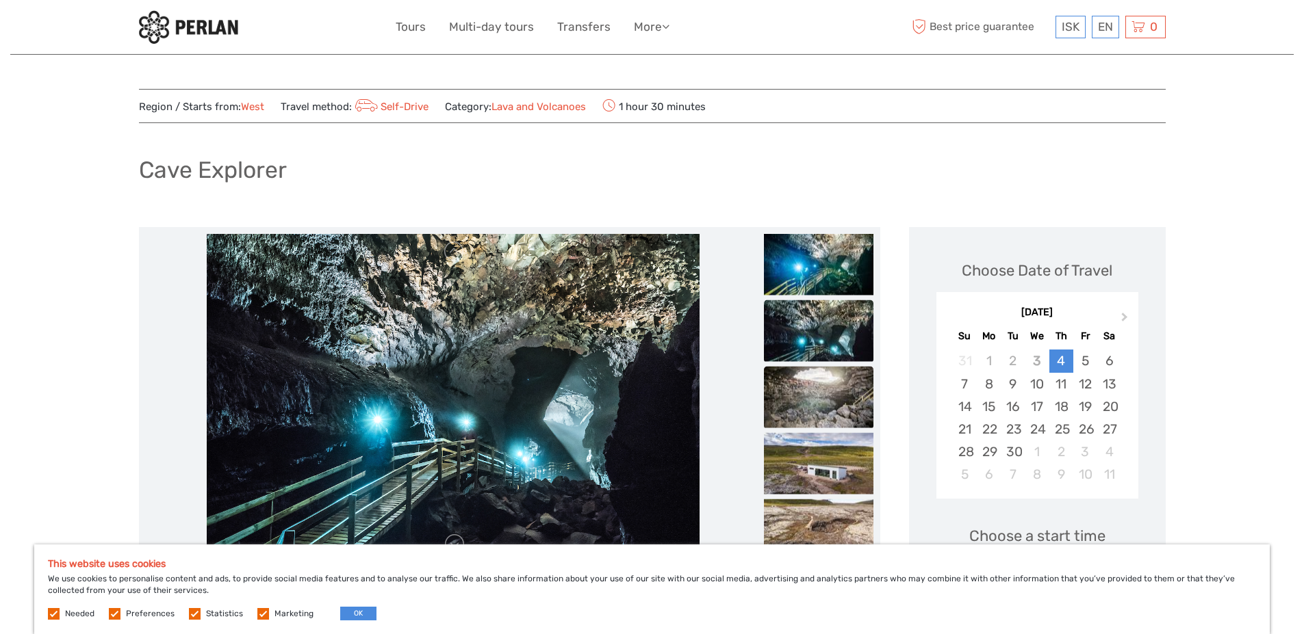
click at [815, 372] on img at bounding box center [818, 398] width 109 height 62
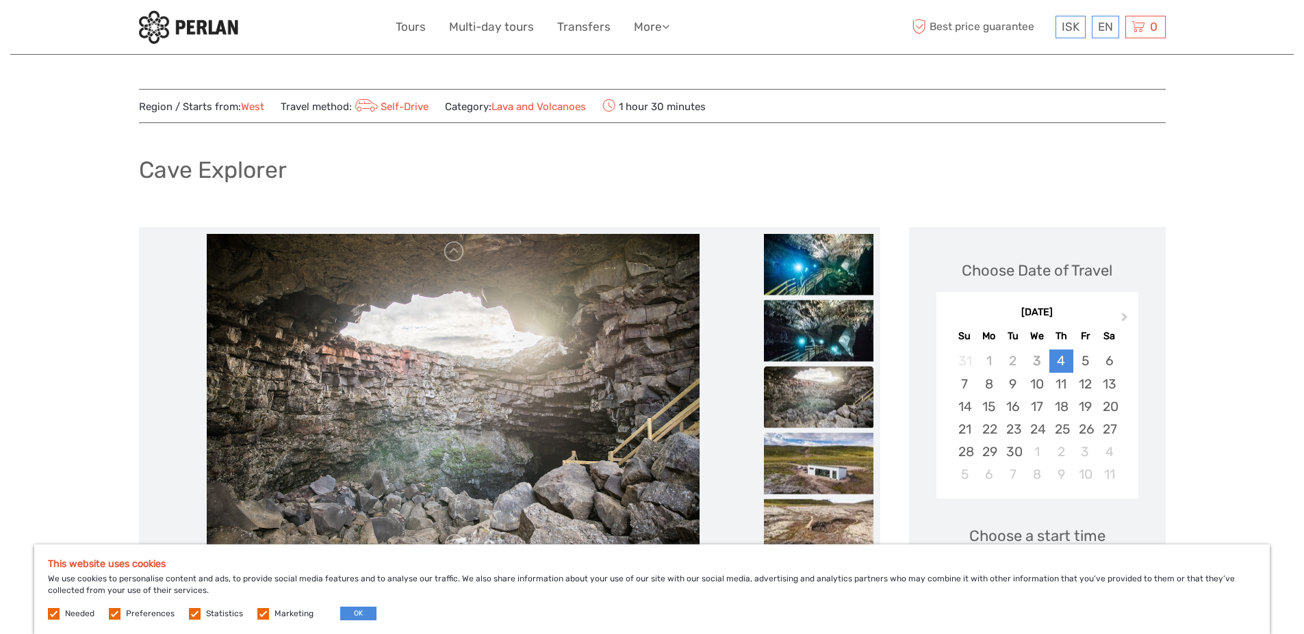
click at [809, 389] on img at bounding box center [818, 398] width 109 height 62
click at [825, 255] on img at bounding box center [818, 265] width 109 height 62
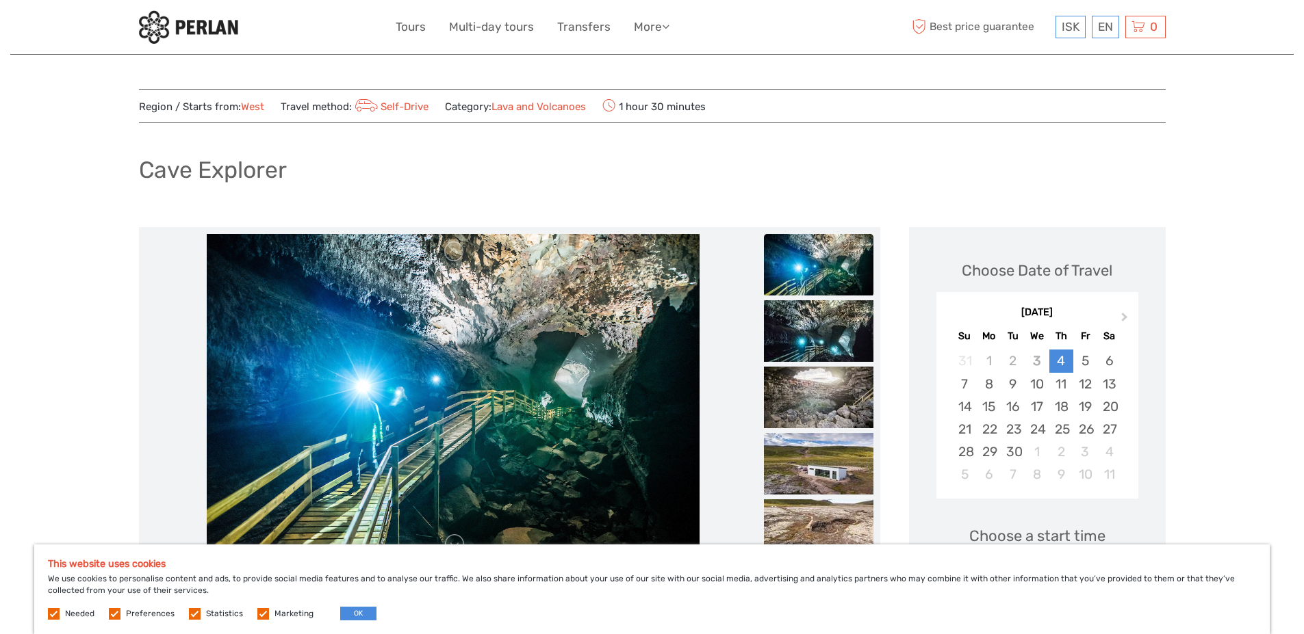
click at [825, 255] on img at bounding box center [818, 265] width 109 height 62
click at [645, 301] on img at bounding box center [453, 398] width 493 height 328
click at [792, 395] on img at bounding box center [818, 398] width 109 height 62
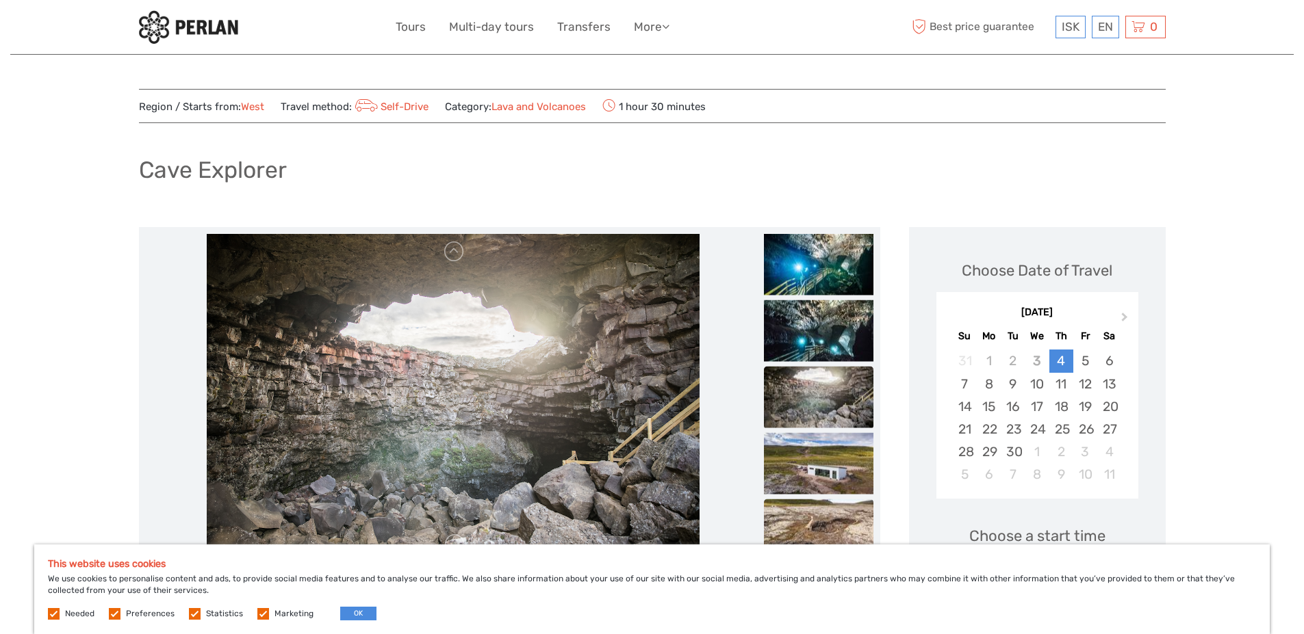
click at [816, 515] on img at bounding box center [818, 531] width 109 height 62
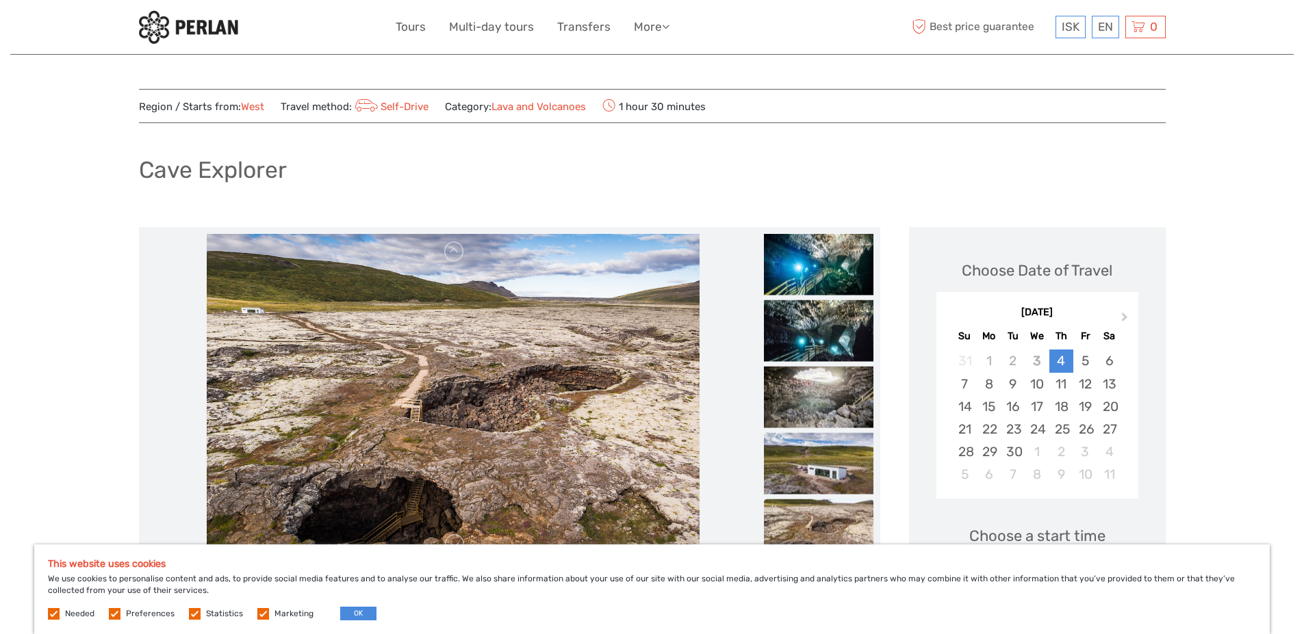
click at [822, 524] on img at bounding box center [818, 531] width 109 height 62
click at [816, 473] on img at bounding box center [818, 464] width 109 height 62
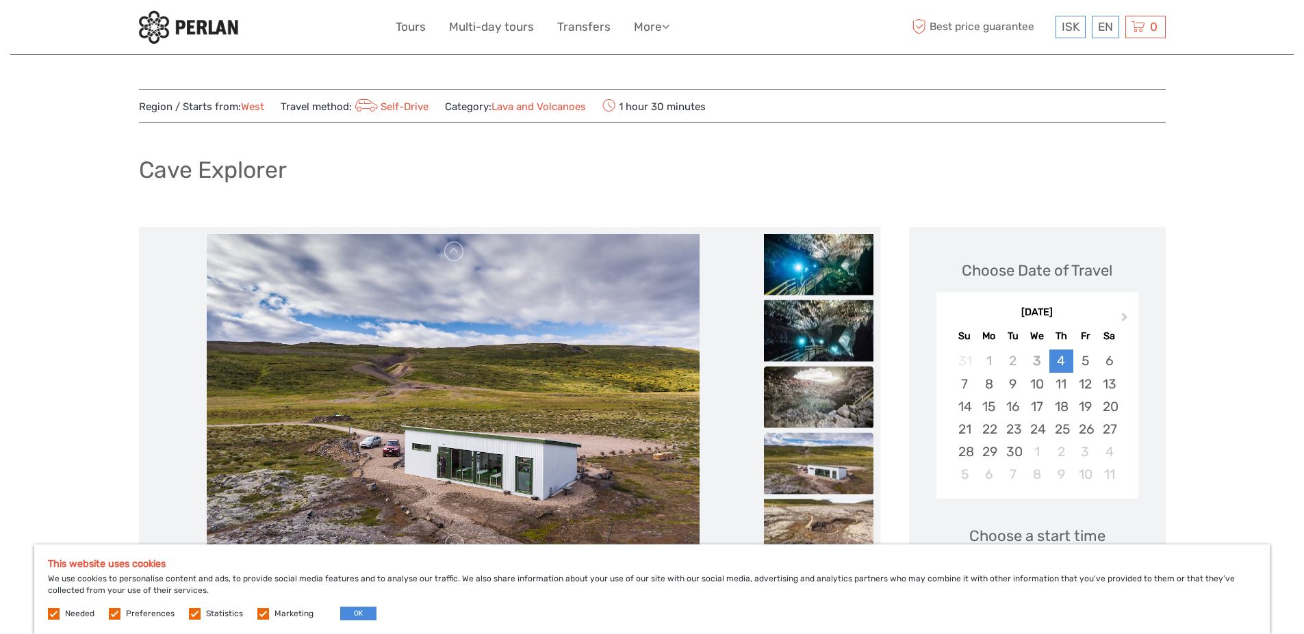
click at [814, 406] on img at bounding box center [818, 398] width 109 height 62
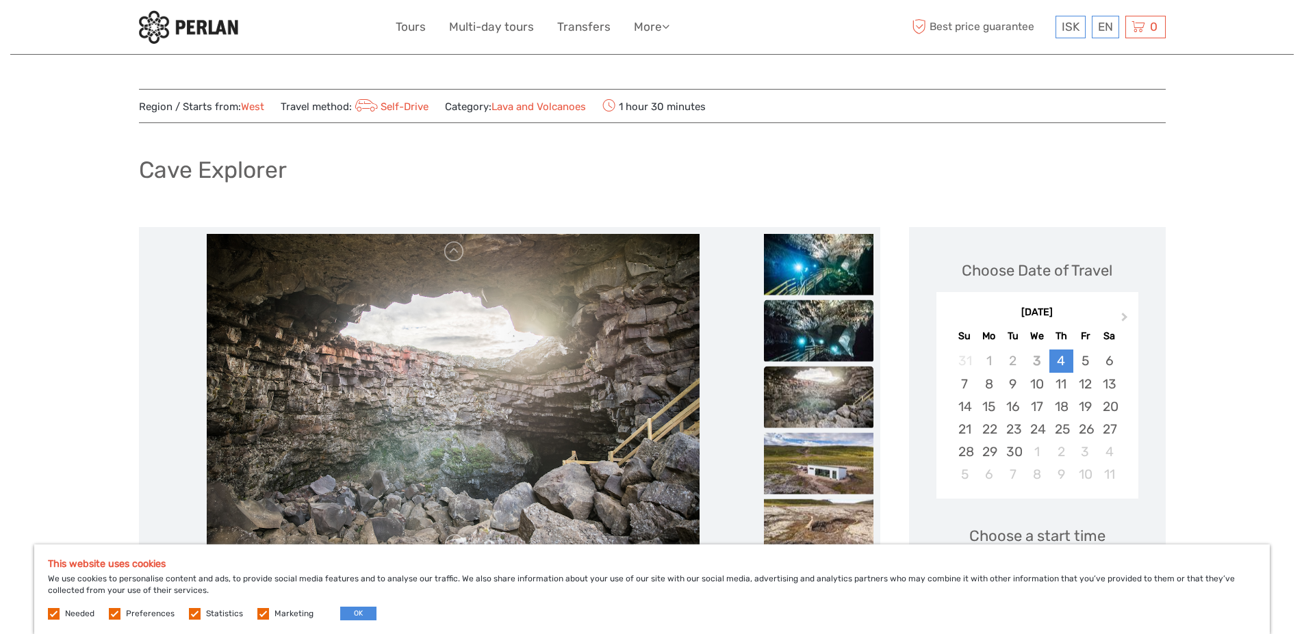
click at [825, 328] on img at bounding box center [818, 331] width 109 height 62
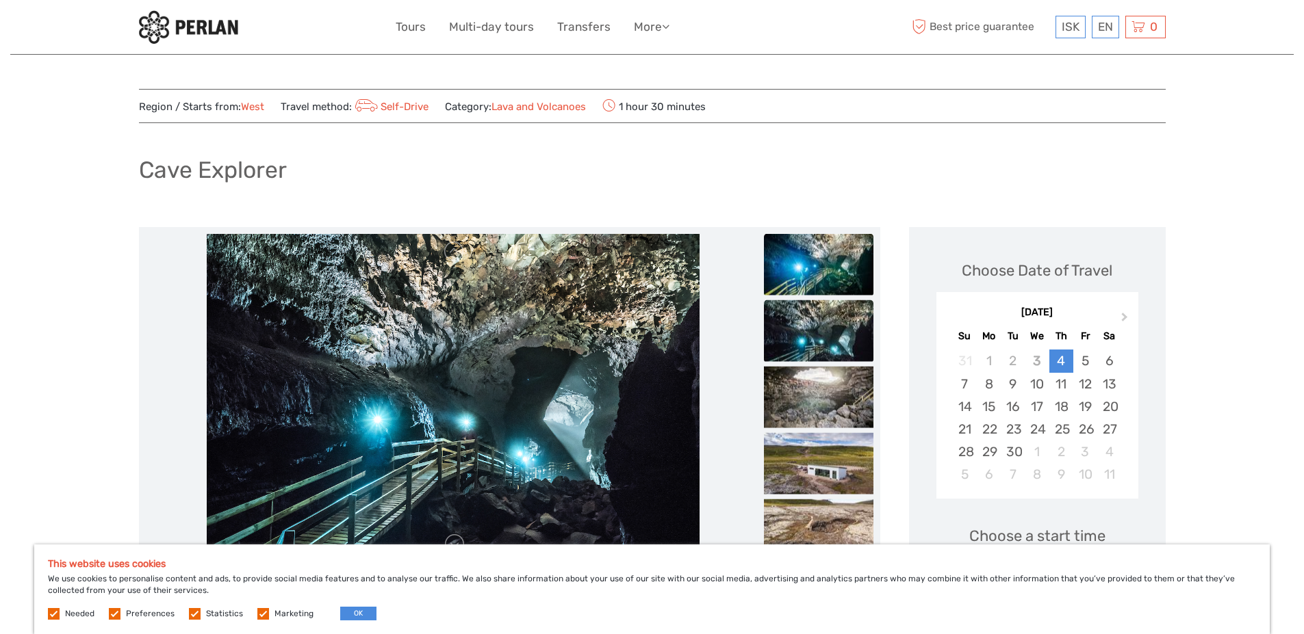
click at [834, 275] on img at bounding box center [818, 265] width 109 height 62
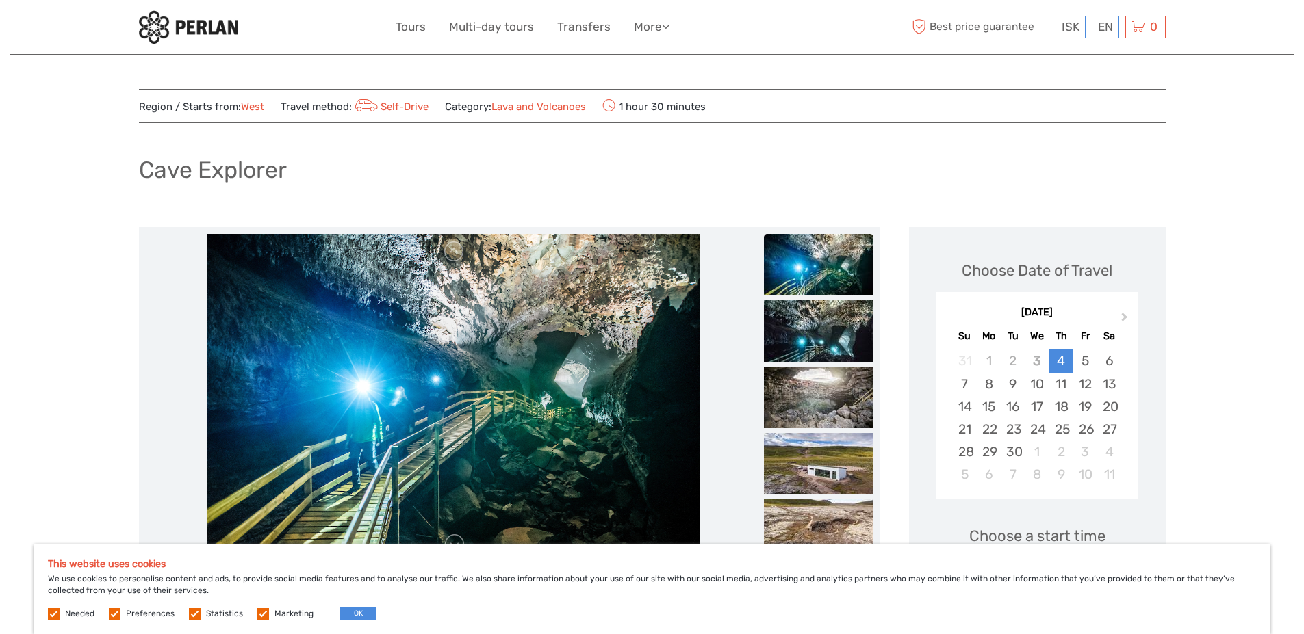
click at [834, 275] on img at bounding box center [818, 265] width 109 height 62
click at [832, 298] on ul at bounding box center [818, 35] width 109 height 1063
click at [828, 352] on img at bounding box center [818, 331] width 109 height 62
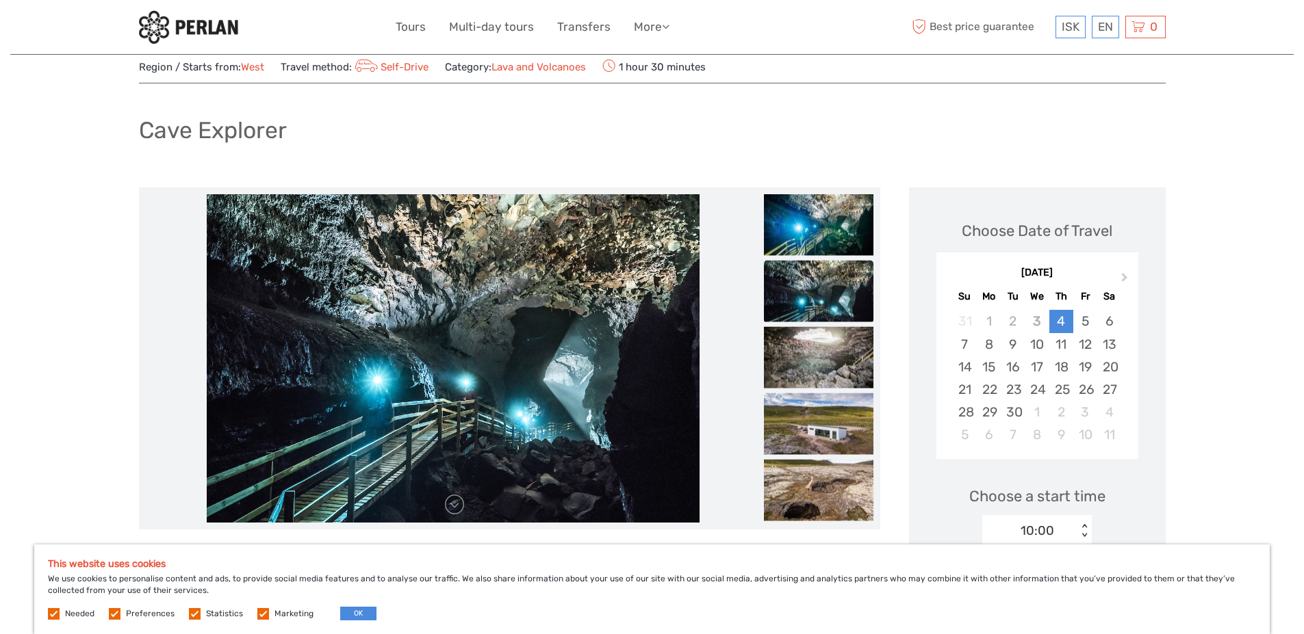
scroll to position [274, 0]
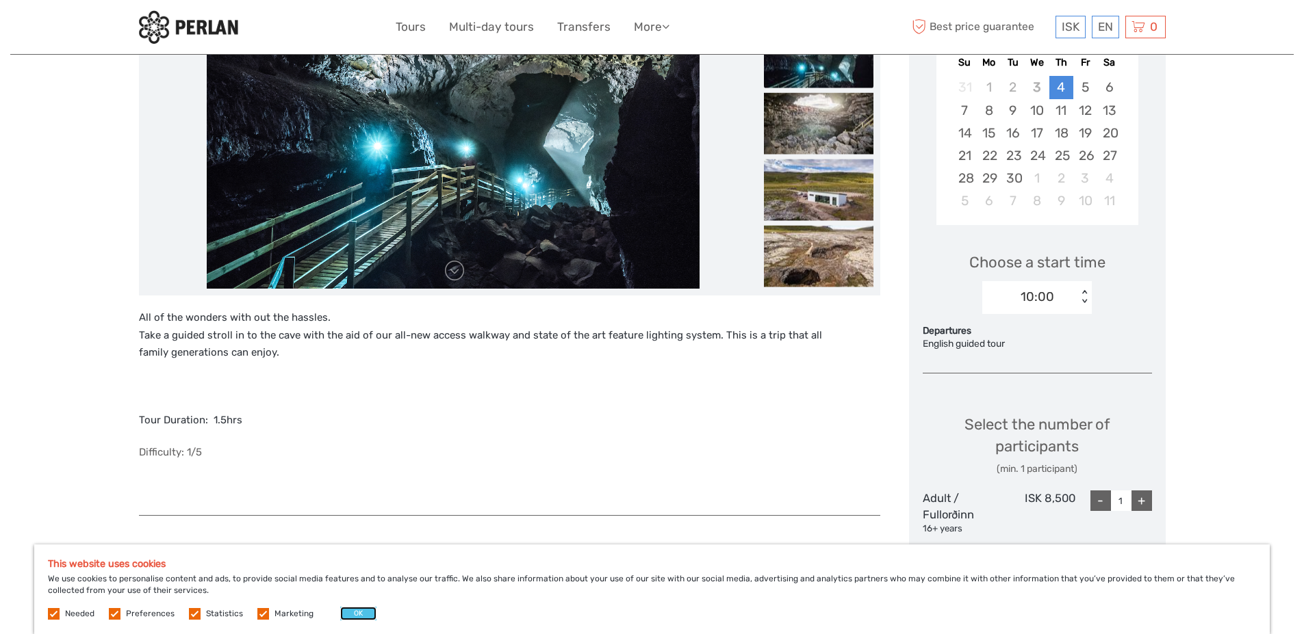
click at [348, 612] on button "OK" at bounding box center [358, 614] width 36 height 14
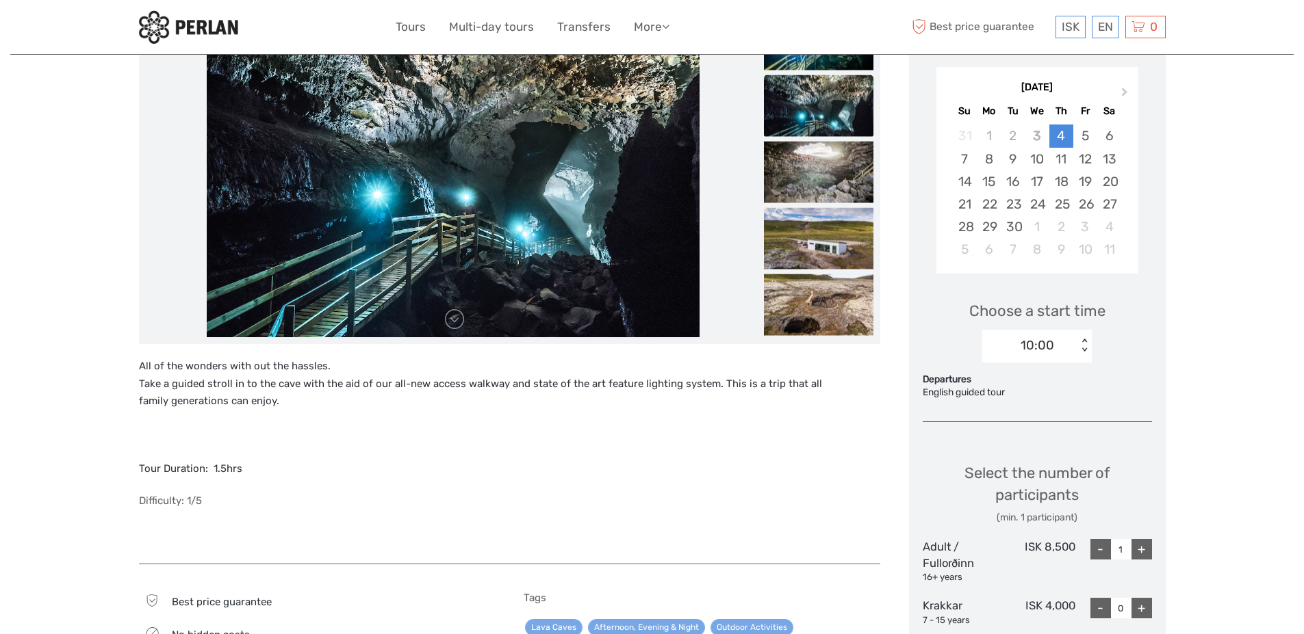
scroll to position [137, 0]
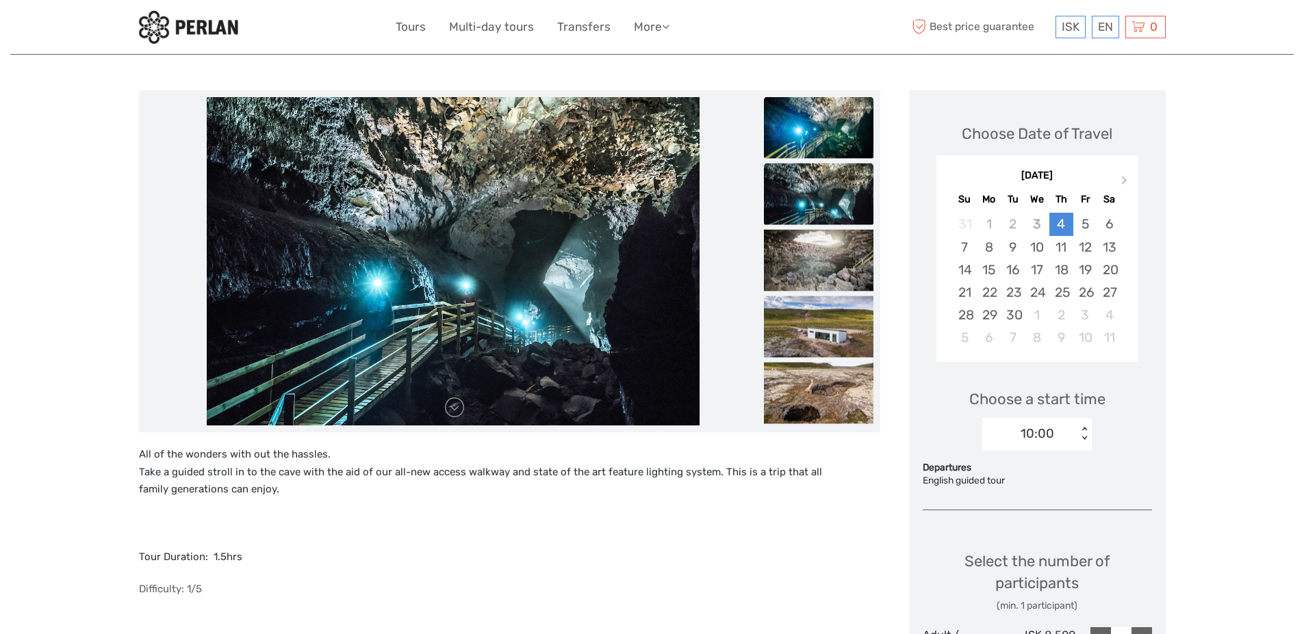
click at [838, 136] on img at bounding box center [818, 128] width 109 height 62
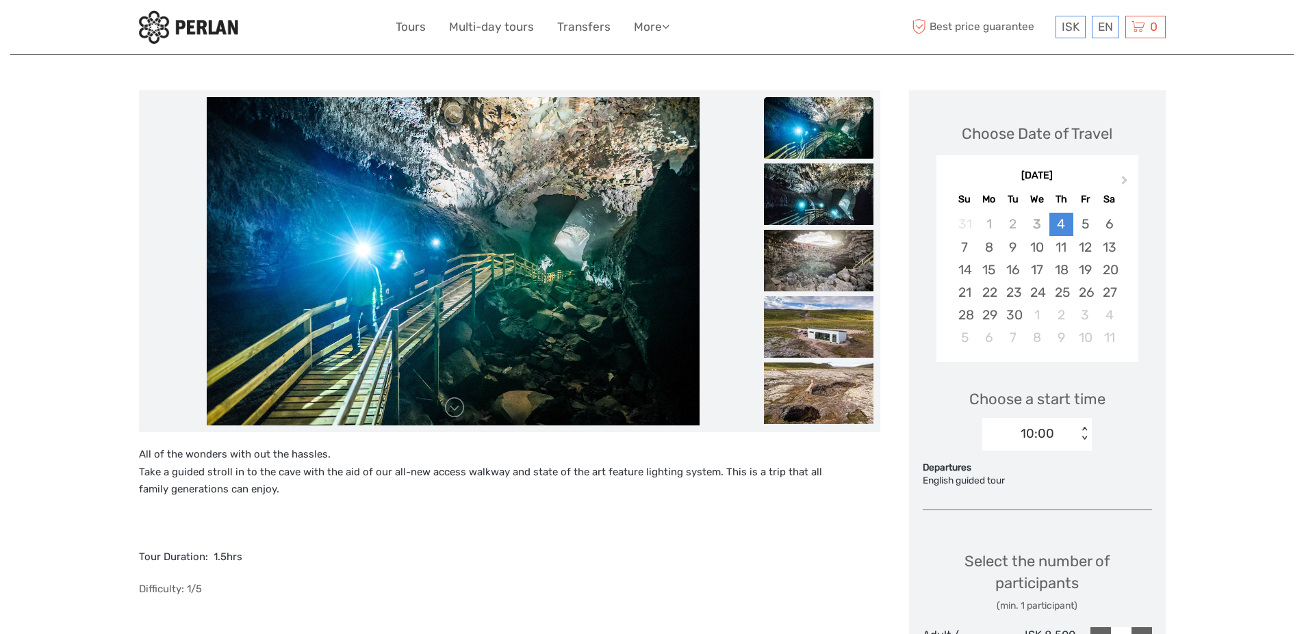
click at [836, 135] on img at bounding box center [818, 128] width 109 height 62
click at [460, 415] on link at bounding box center [454, 408] width 22 height 22
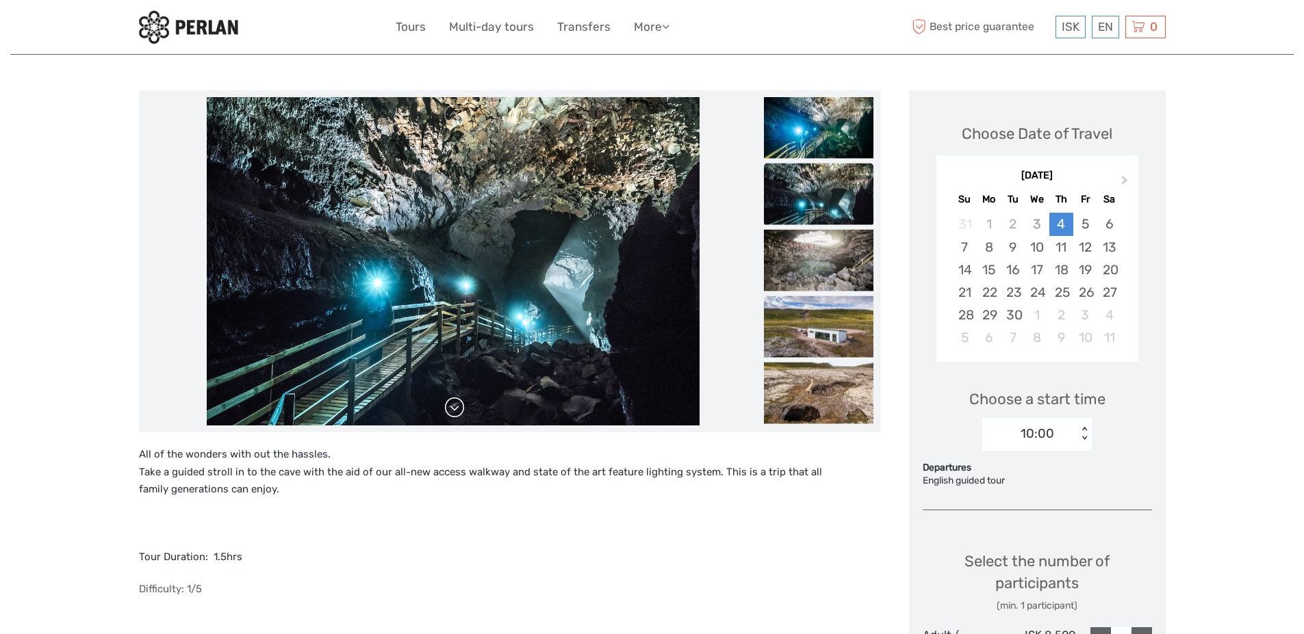
click at [452, 407] on link at bounding box center [454, 408] width 22 height 22
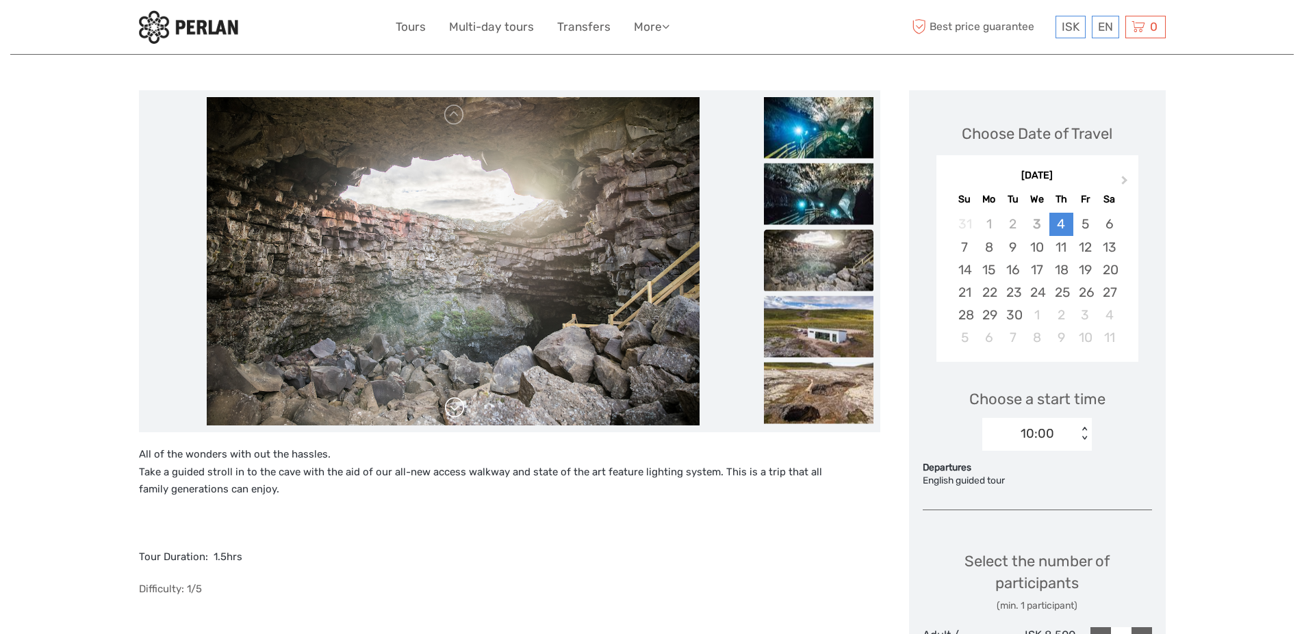
click at [452, 407] on link at bounding box center [454, 408] width 22 height 22
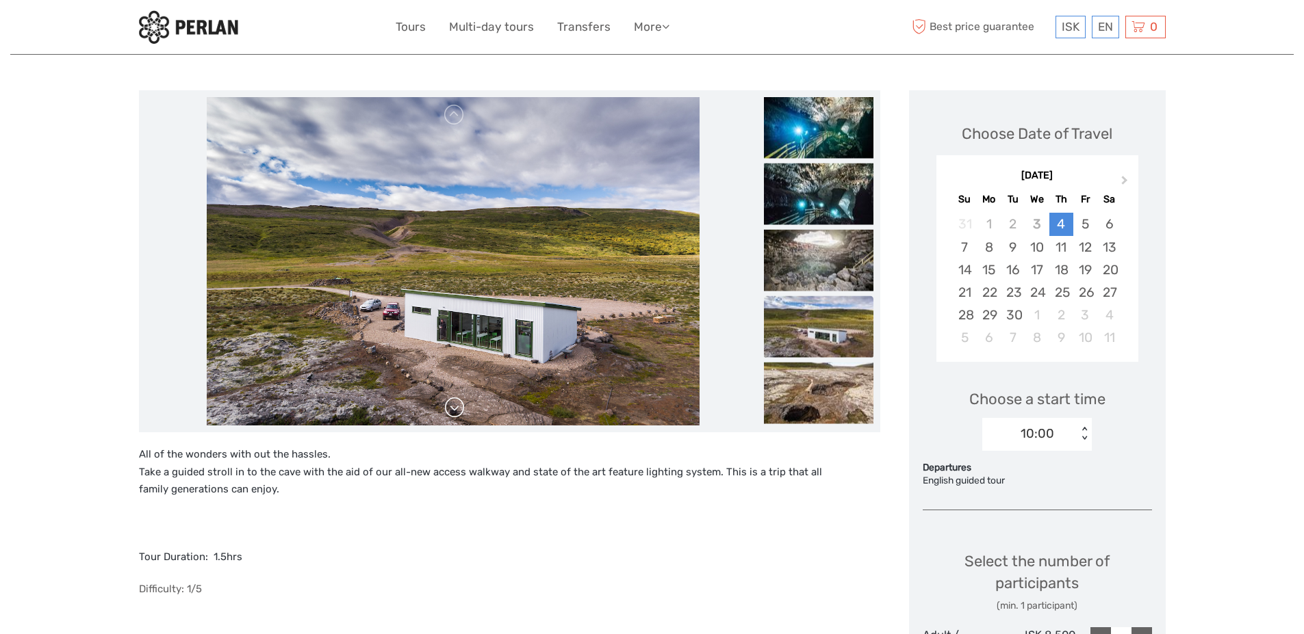
click at [452, 407] on link at bounding box center [454, 408] width 22 height 22
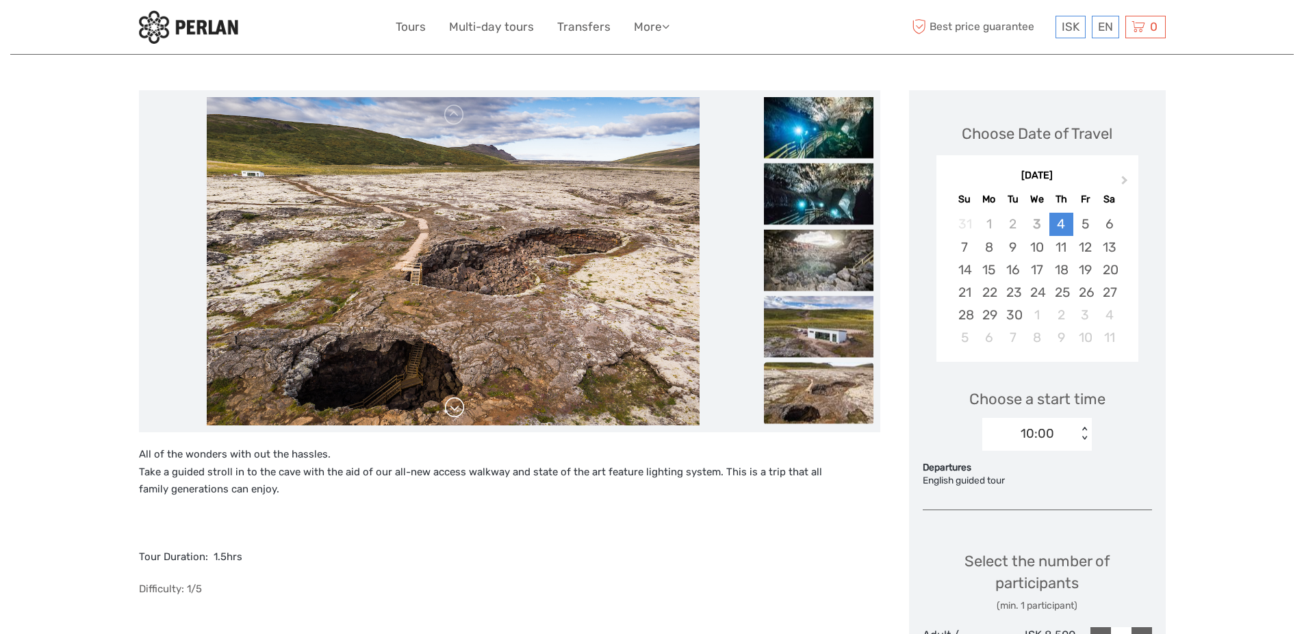
click at [456, 407] on link at bounding box center [454, 408] width 22 height 22
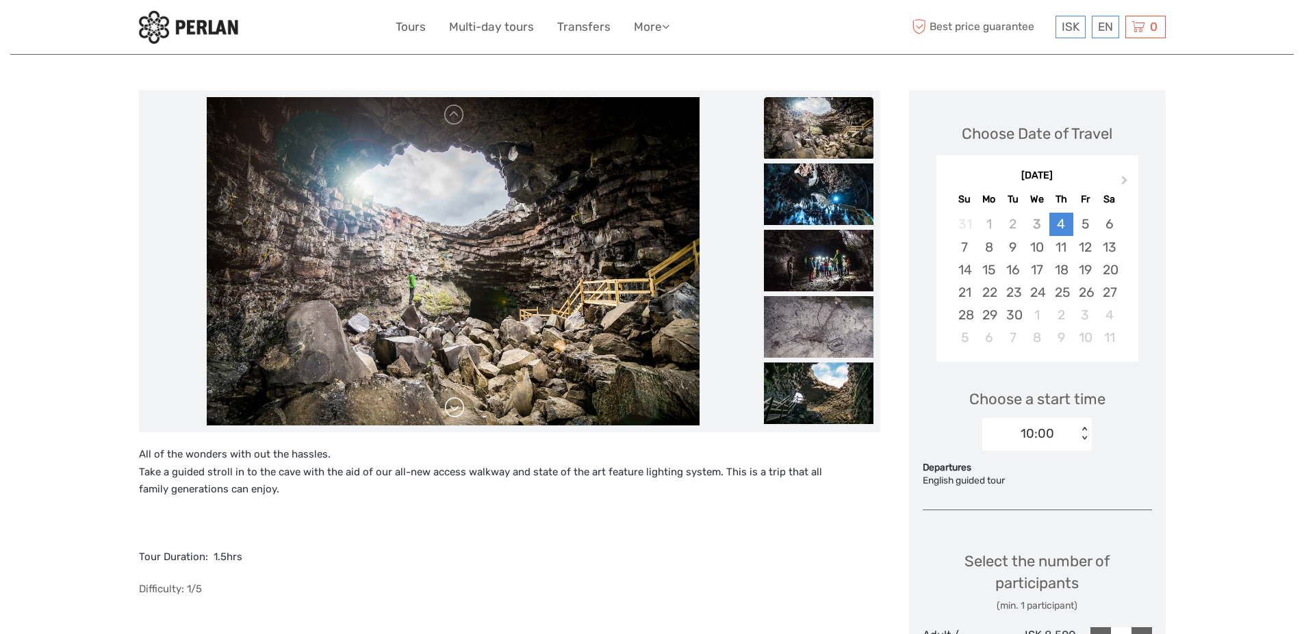
click at [456, 407] on link at bounding box center [454, 408] width 22 height 22
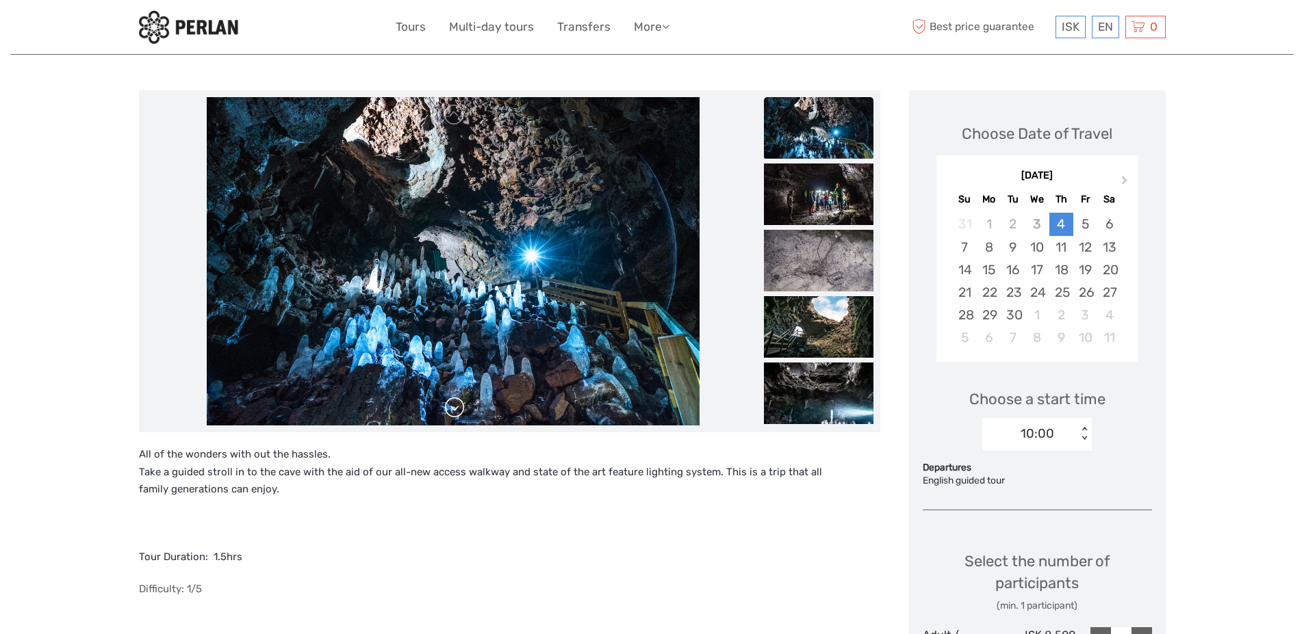
click at [456, 407] on link at bounding box center [454, 408] width 22 height 22
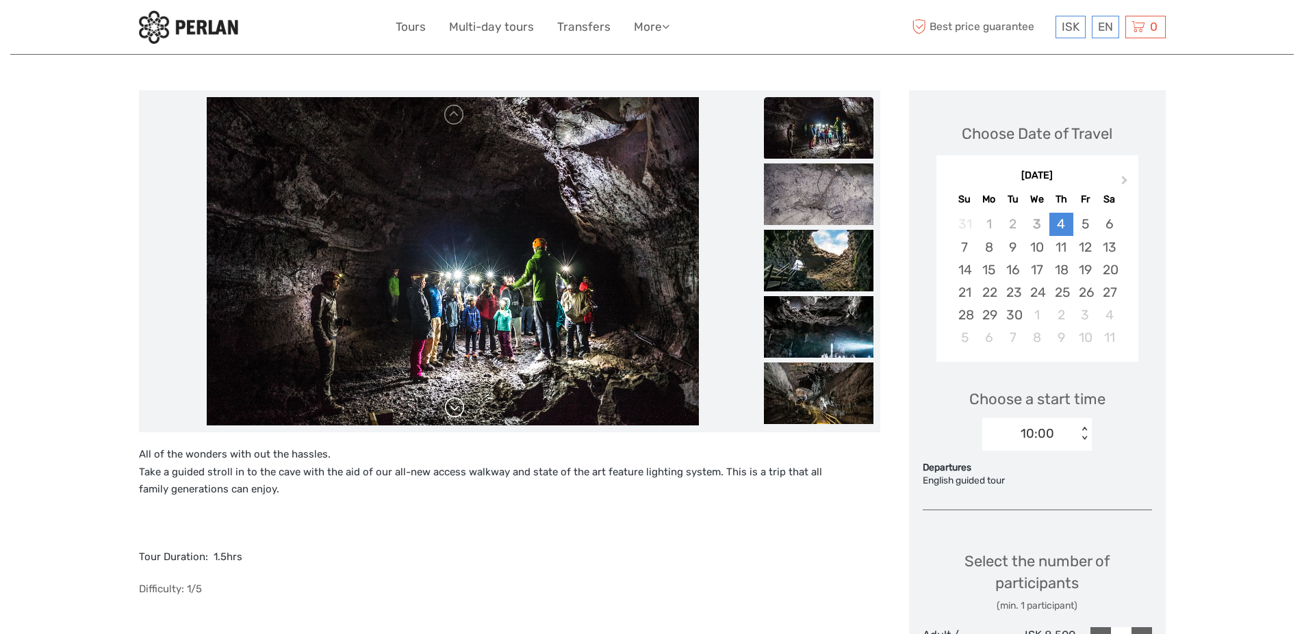
click at [455, 407] on link at bounding box center [454, 408] width 22 height 22
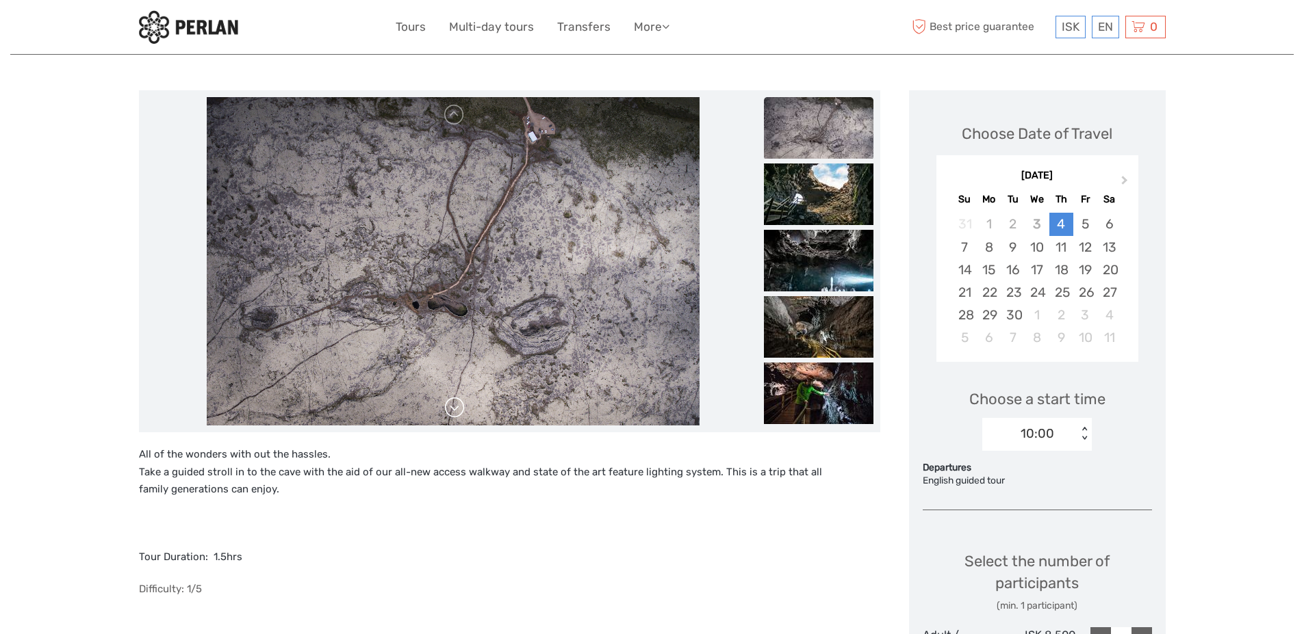
click at [455, 407] on link at bounding box center [454, 408] width 22 height 22
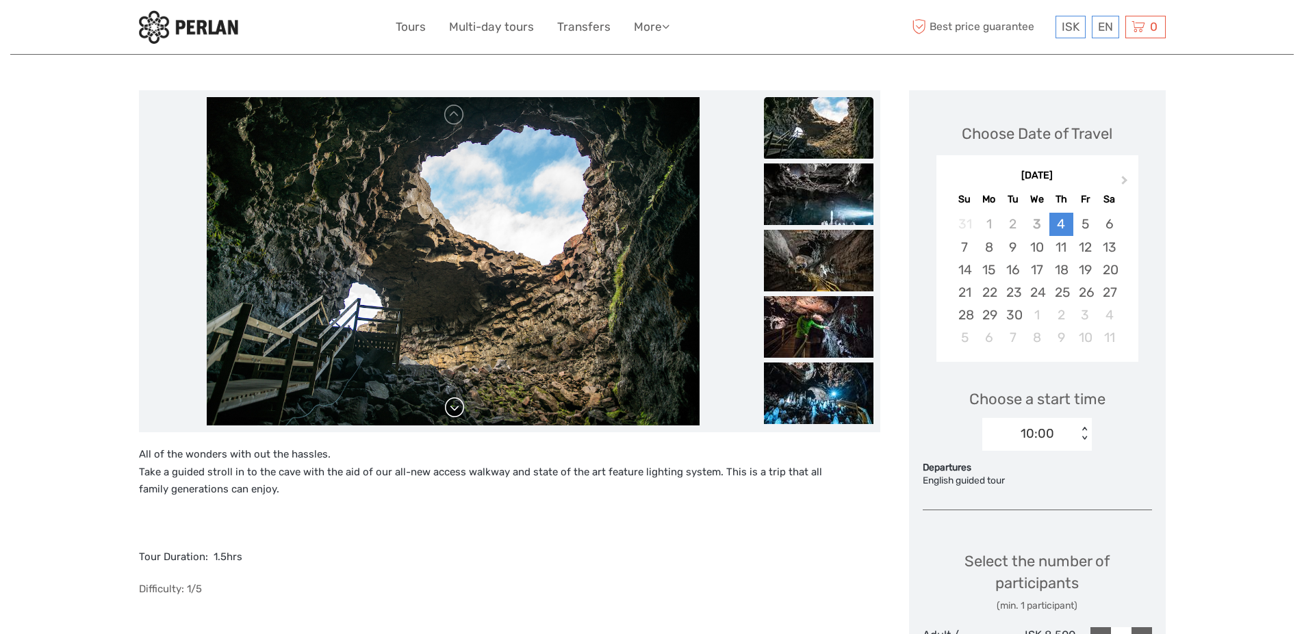
click at [455, 407] on link at bounding box center [454, 408] width 22 height 22
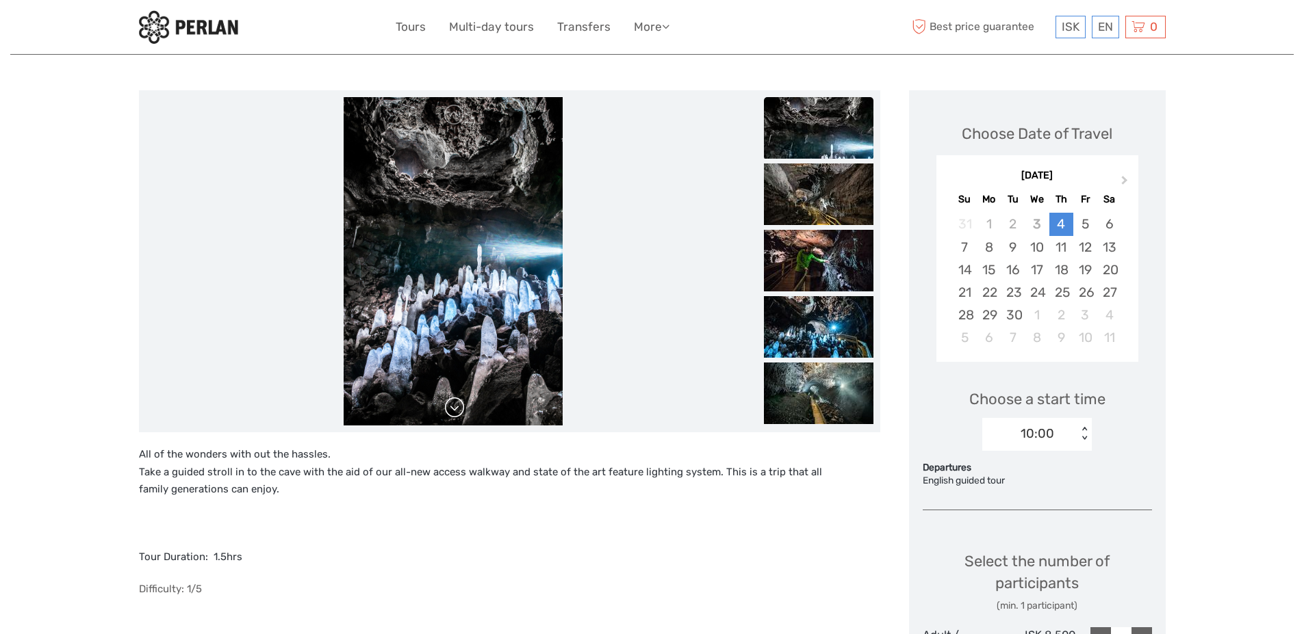
click at [455, 407] on link at bounding box center [454, 408] width 22 height 22
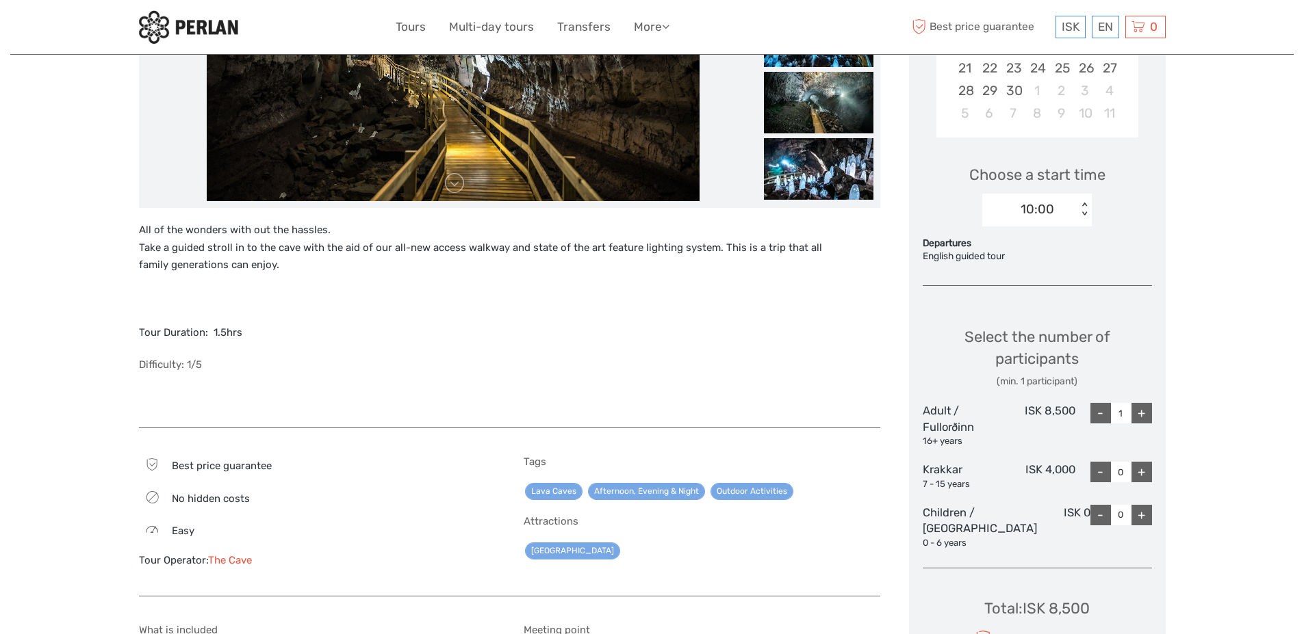
scroll to position [411, 0]
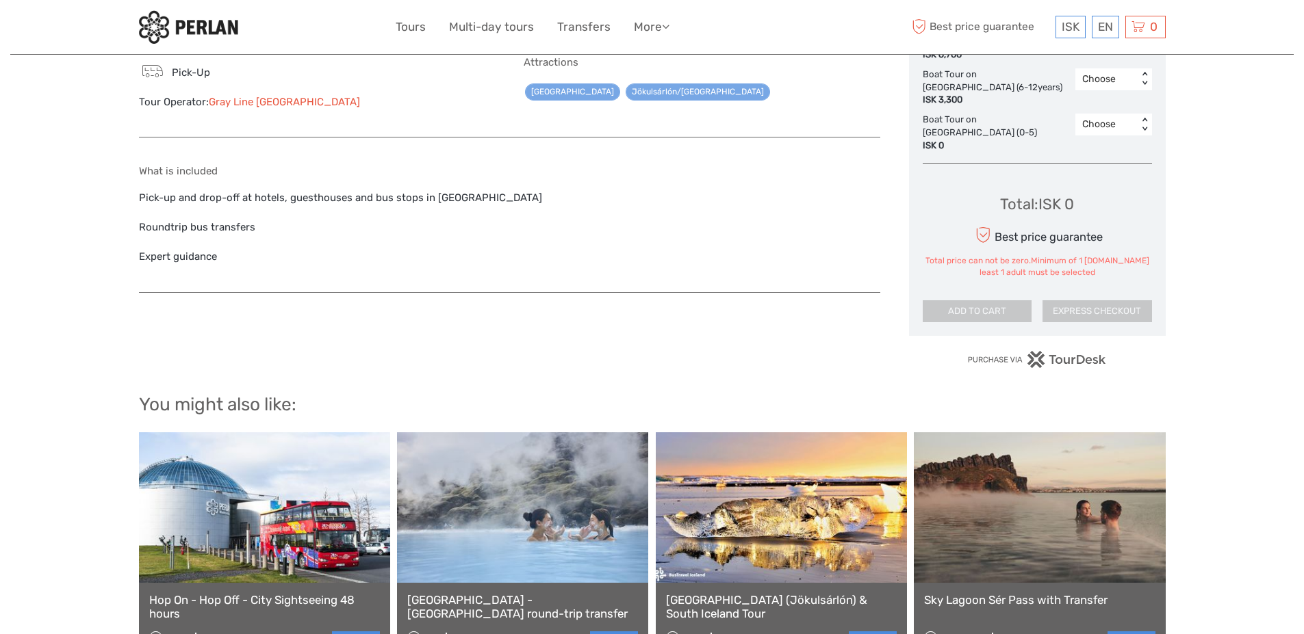
scroll to position [1163, 0]
